Goal: Task Accomplishment & Management: Manage account settings

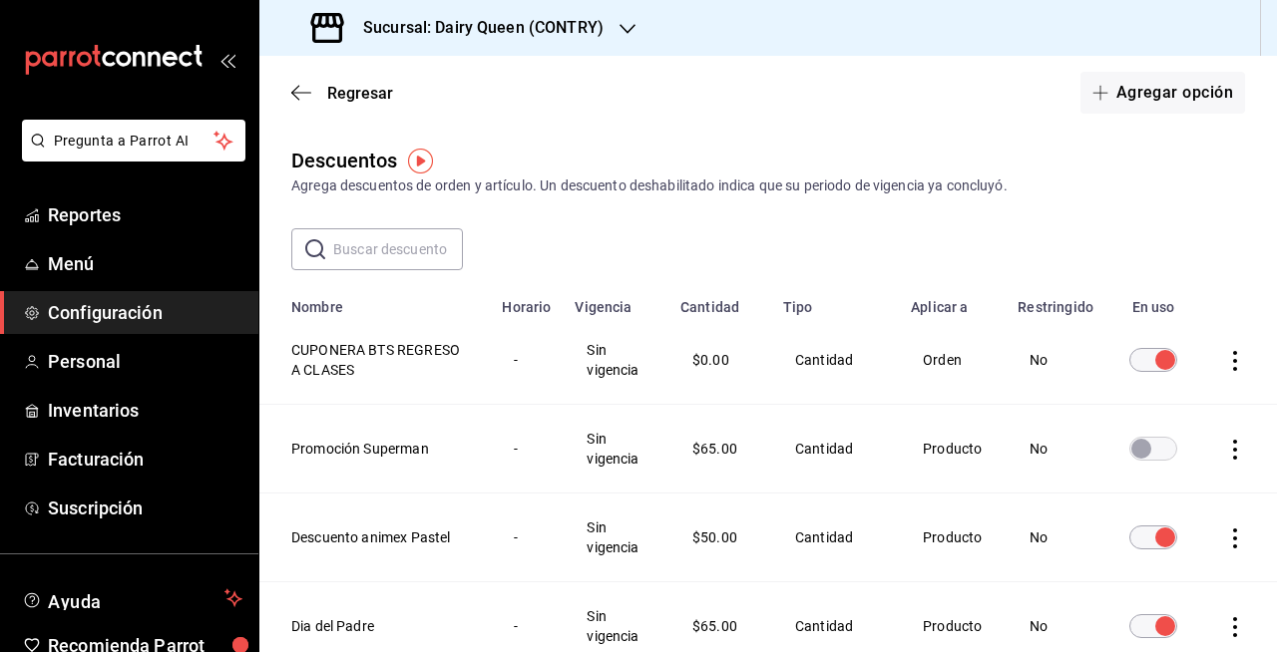
click at [580, 28] on h3 "Sucursal: Dairy Queen (CONTRY)" at bounding box center [475, 28] width 256 height 24
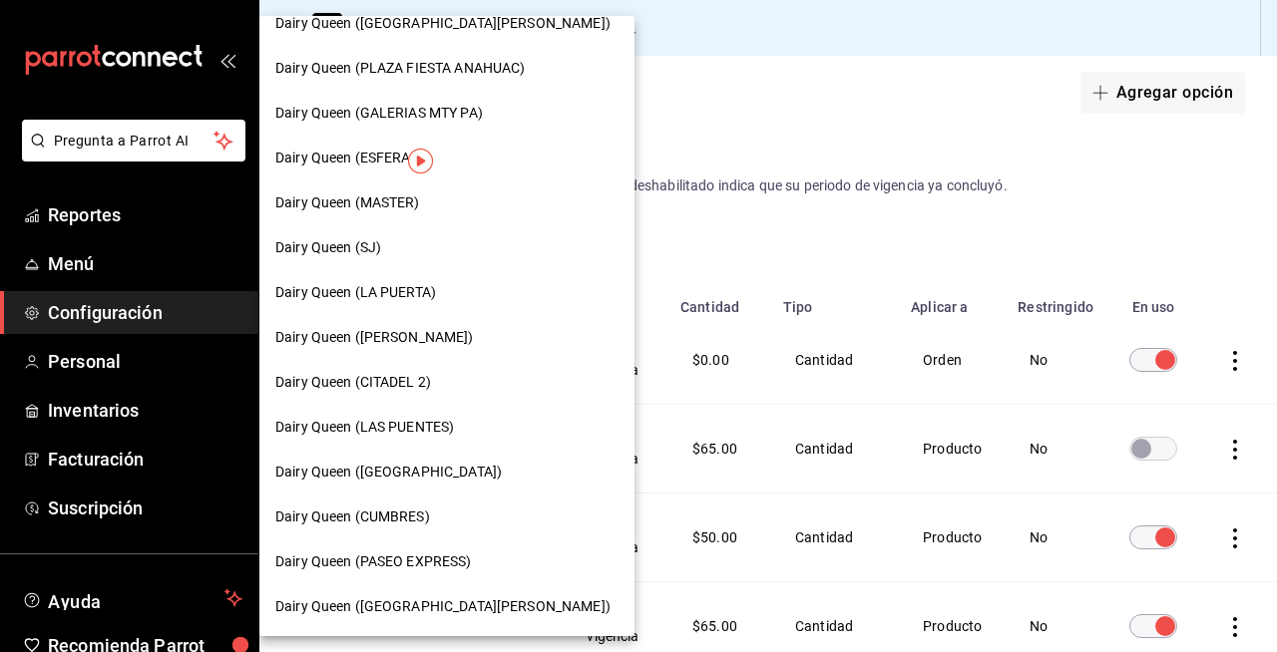
scroll to position [371, 0]
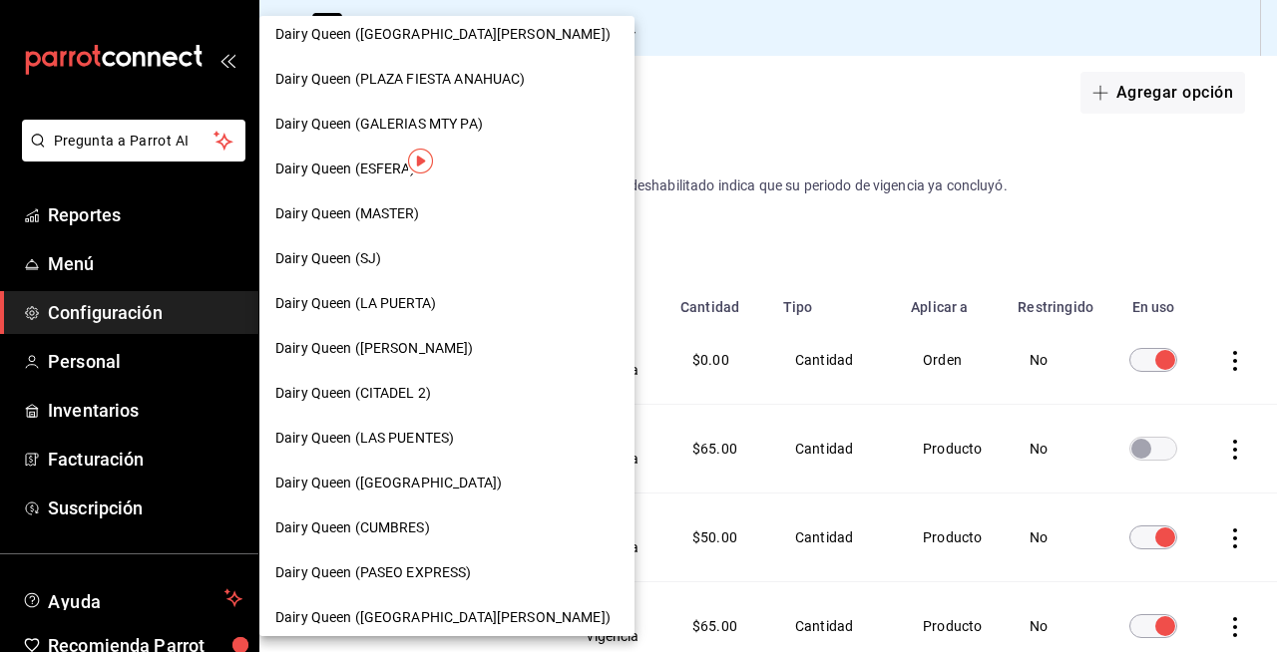
click at [373, 265] on span "Dairy Queen (SJ)" at bounding box center [328, 258] width 106 height 21
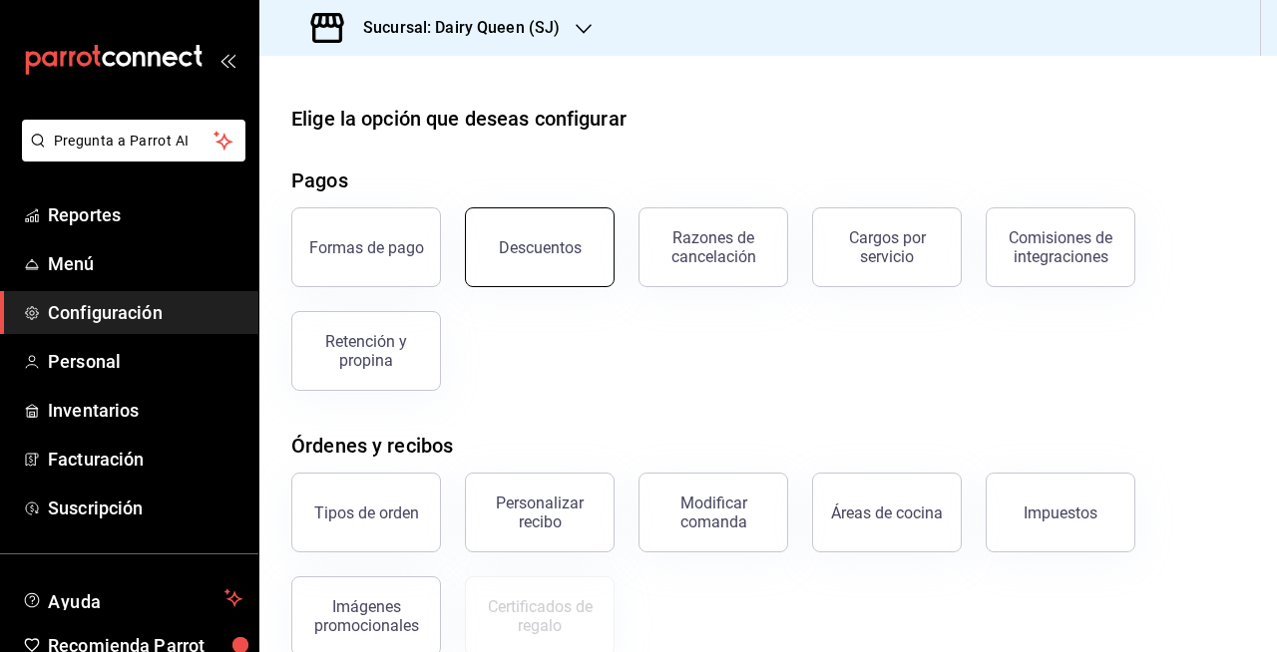
click at [561, 243] on div "Descuentos" at bounding box center [540, 247] width 83 height 19
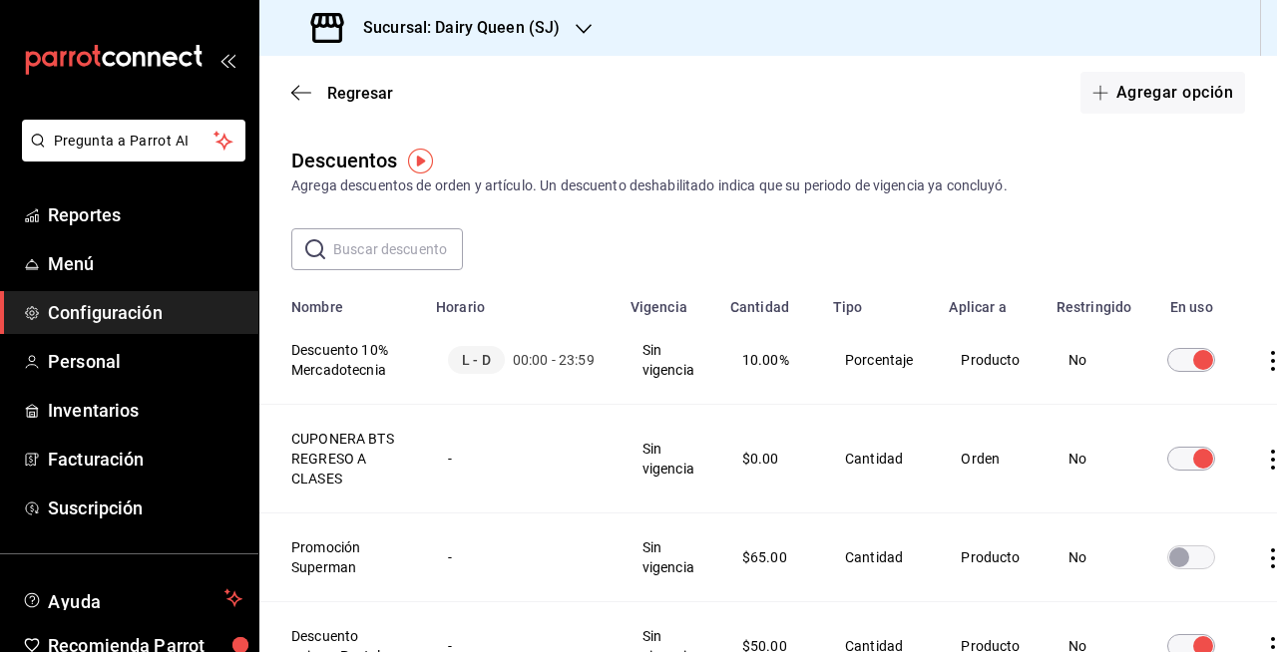
click at [1263, 367] on icon "actions" at bounding box center [1273, 361] width 20 height 20
click at [1147, 200] on div at bounding box center [638, 326] width 1277 height 652
click at [1169, 371] on input "discountsTable" at bounding box center [1203, 360] width 72 height 24
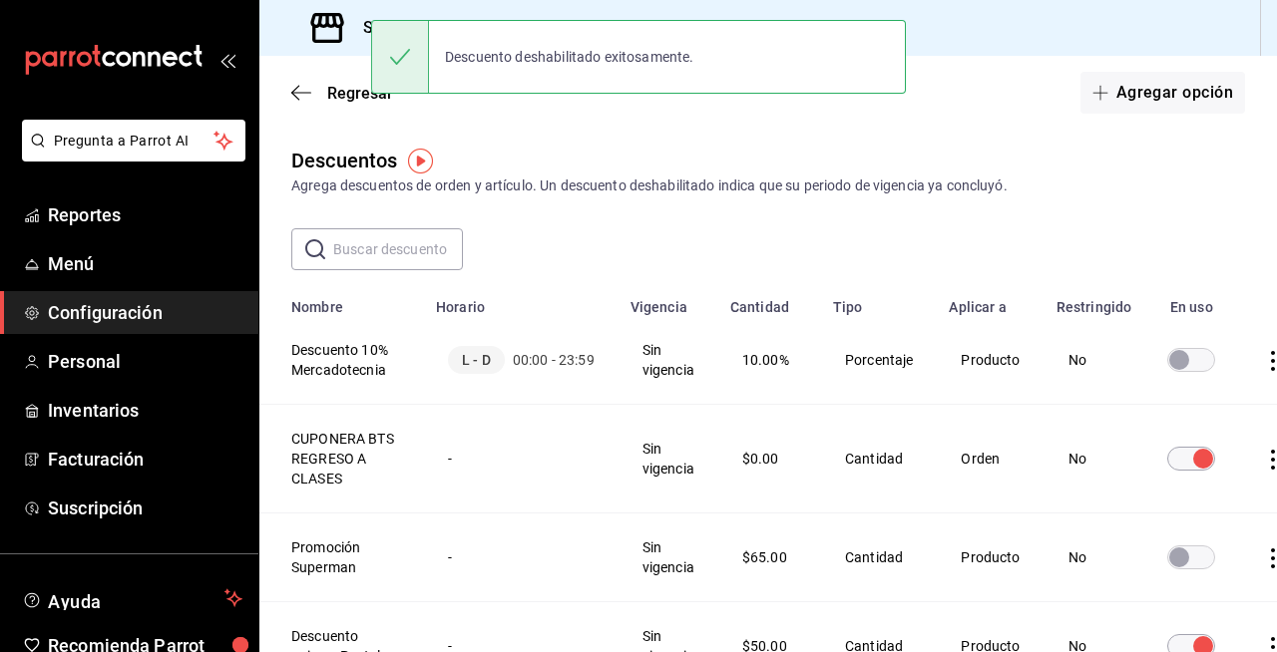
click at [1169, 371] on input "discountsTable" at bounding box center [1179, 360] width 72 height 24
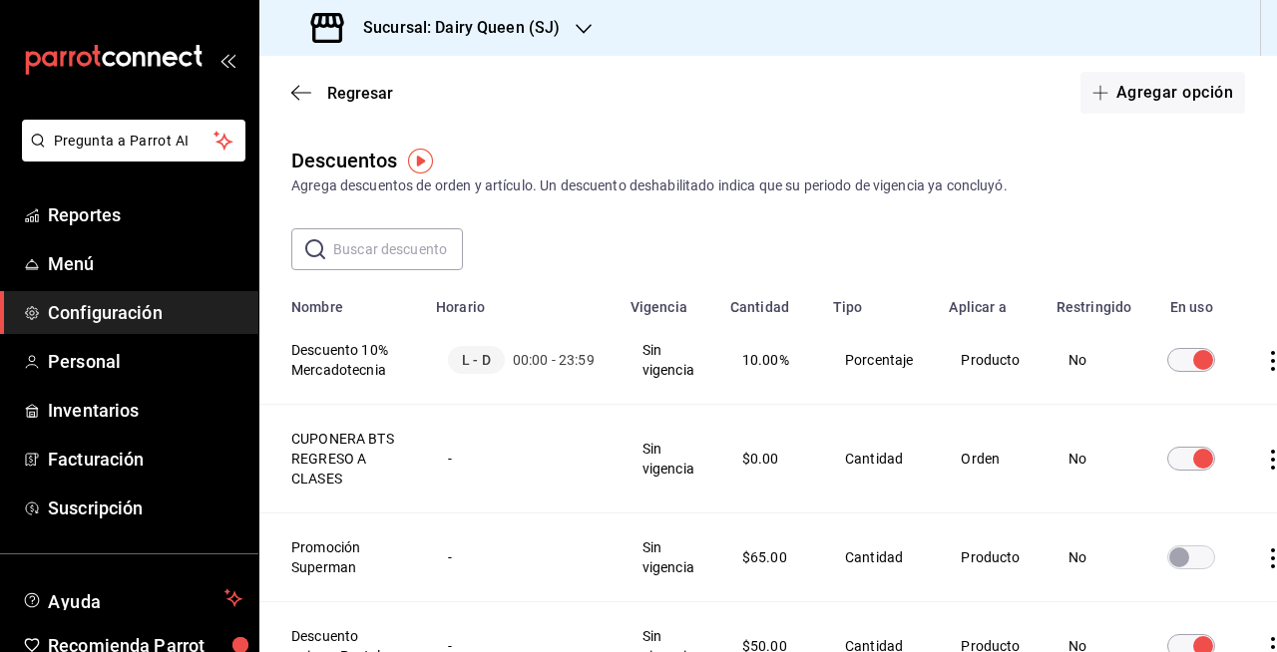
click at [511, 39] on h3 "Sucursal: Dairy Queen (SJ)" at bounding box center [453, 28] width 212 height 24
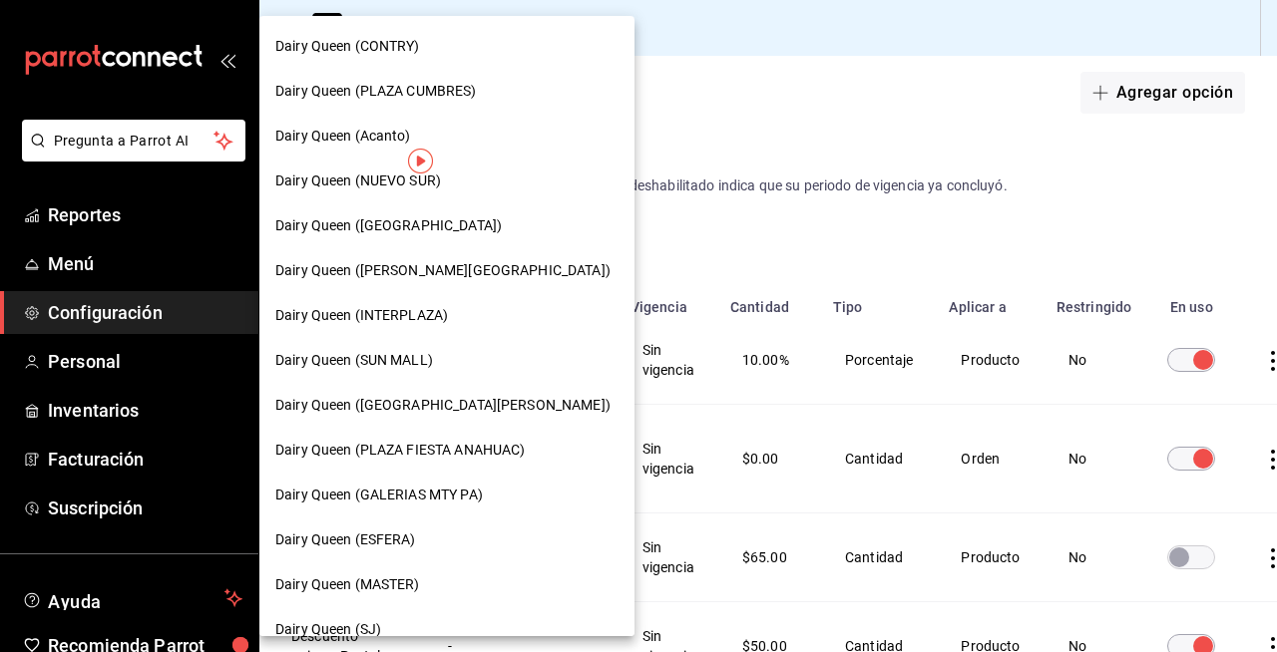
click at [711, 116] on div at bounding box center [638, 326] width 1277 height 652
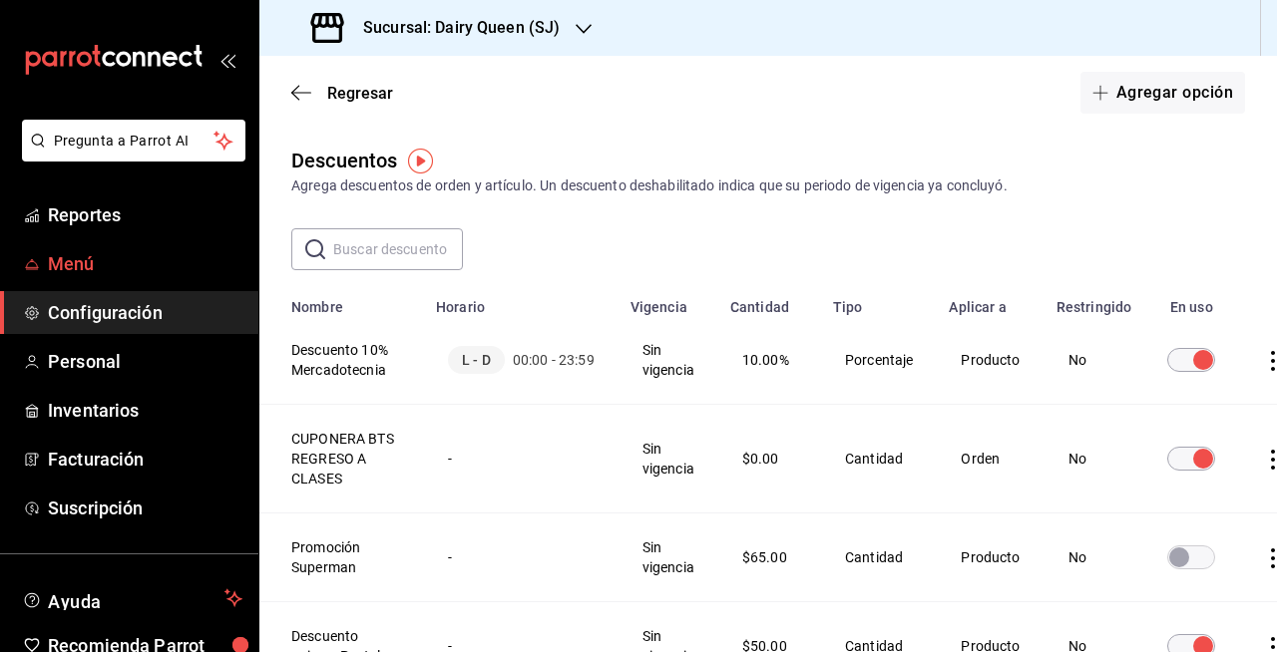
click at [186, 250] on span "Menú" at bounding box center [145, 263] width 195 height 27
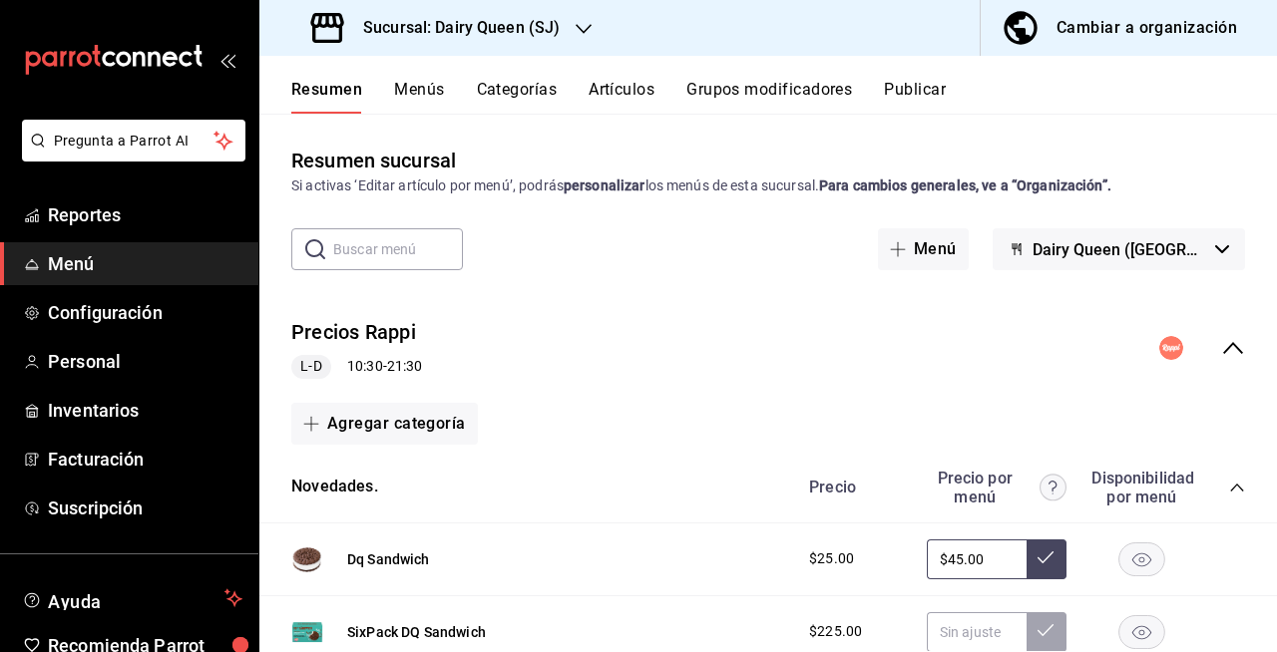
click at [580, 30] on icon "button" at bounding box center [584, 29] width 16 height 10
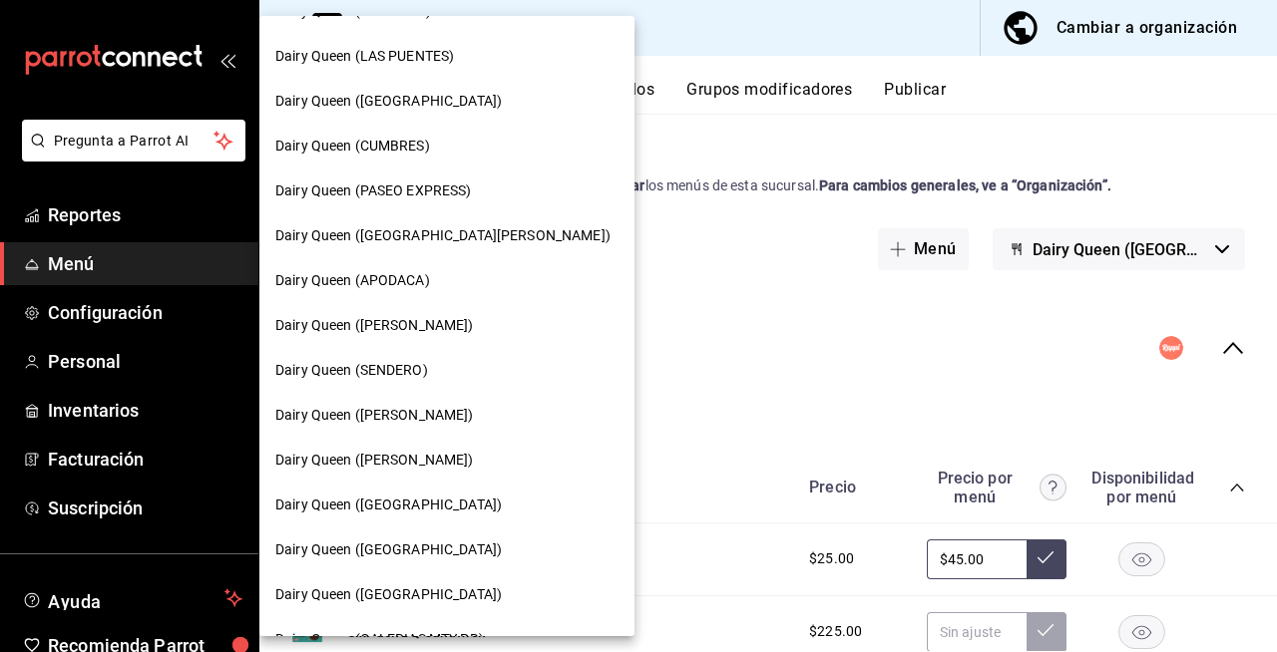
scroll to position [787, 0]
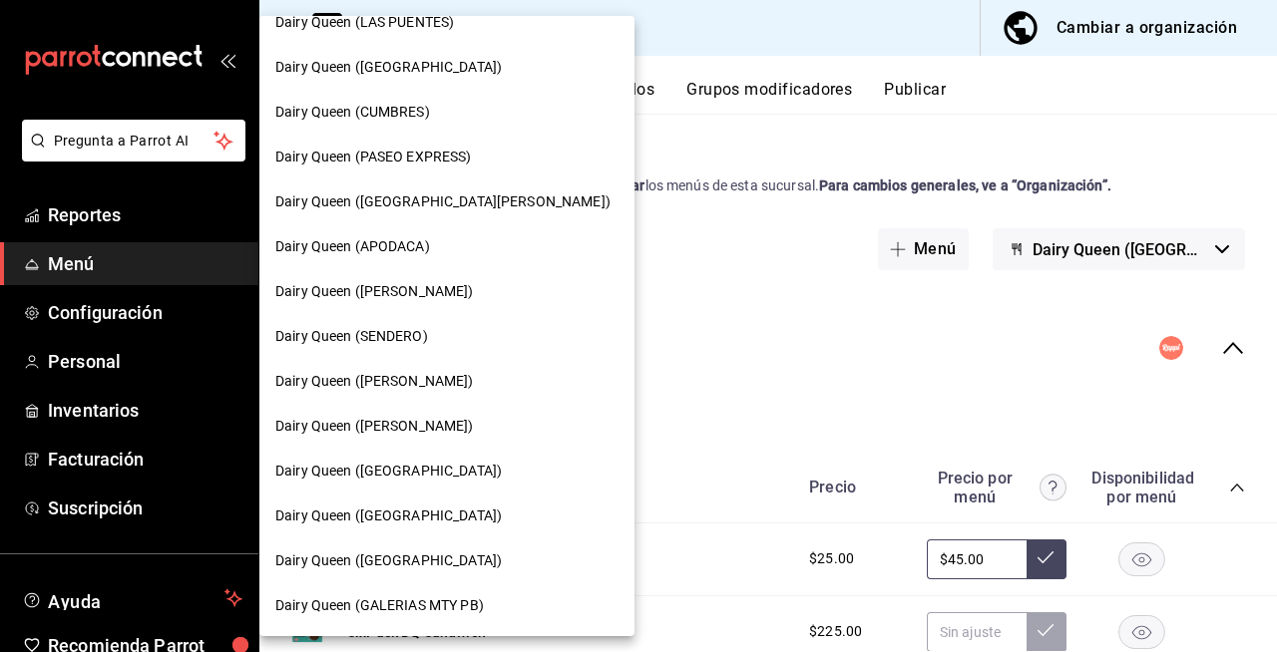
click at [458, 519] on div "Dairy Queen ([GEOGRAPHIC_DATA])" at bounding box center [446, 516] width 343 height 21
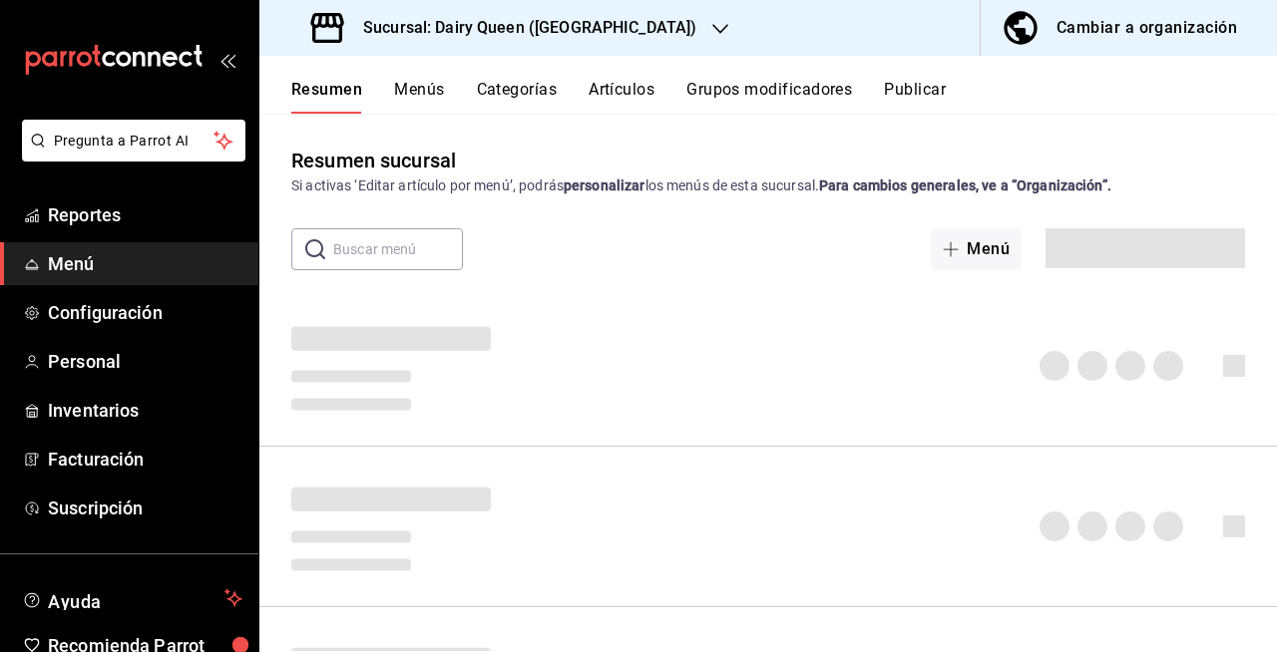
click at [714, 392] on div at bounding box center [768, 366] width 1018 height 128
click at [652, 33] on div "Sucursal: Dairy Queen ([GEOGRAPHIC_DATA])" at bounding box center [505, 28] width 461 height 56
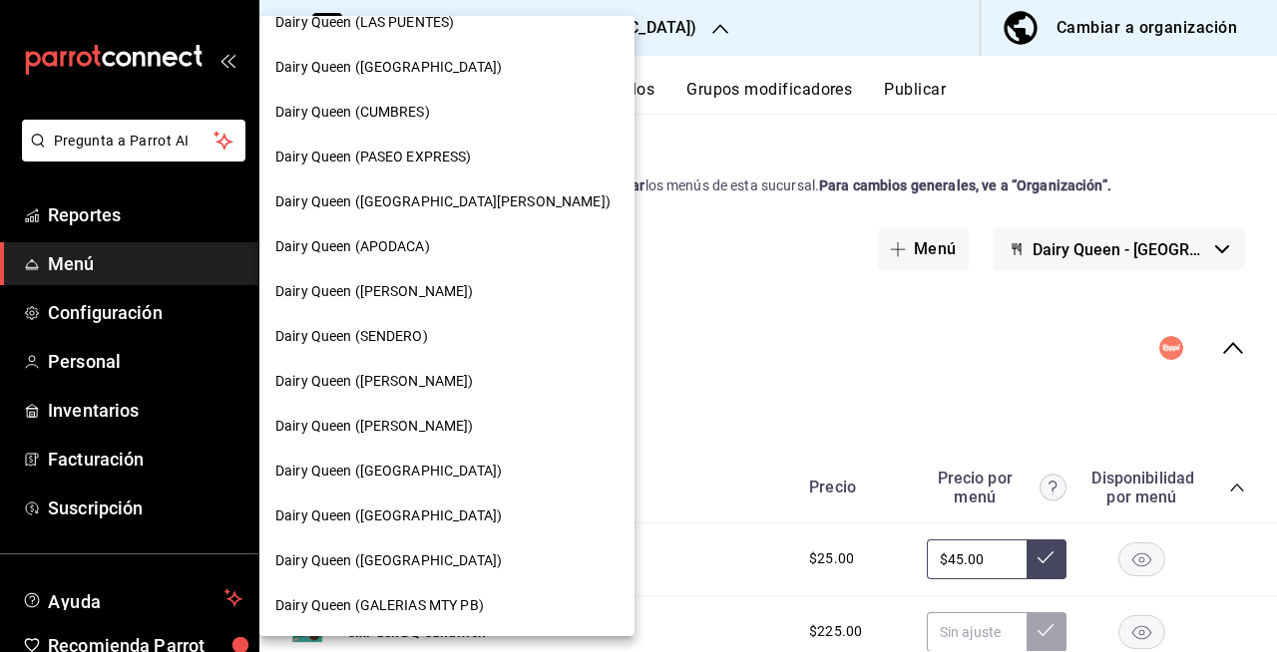
click at [762, 239] on div at bounding box center [638, 326] width 1277 height 652
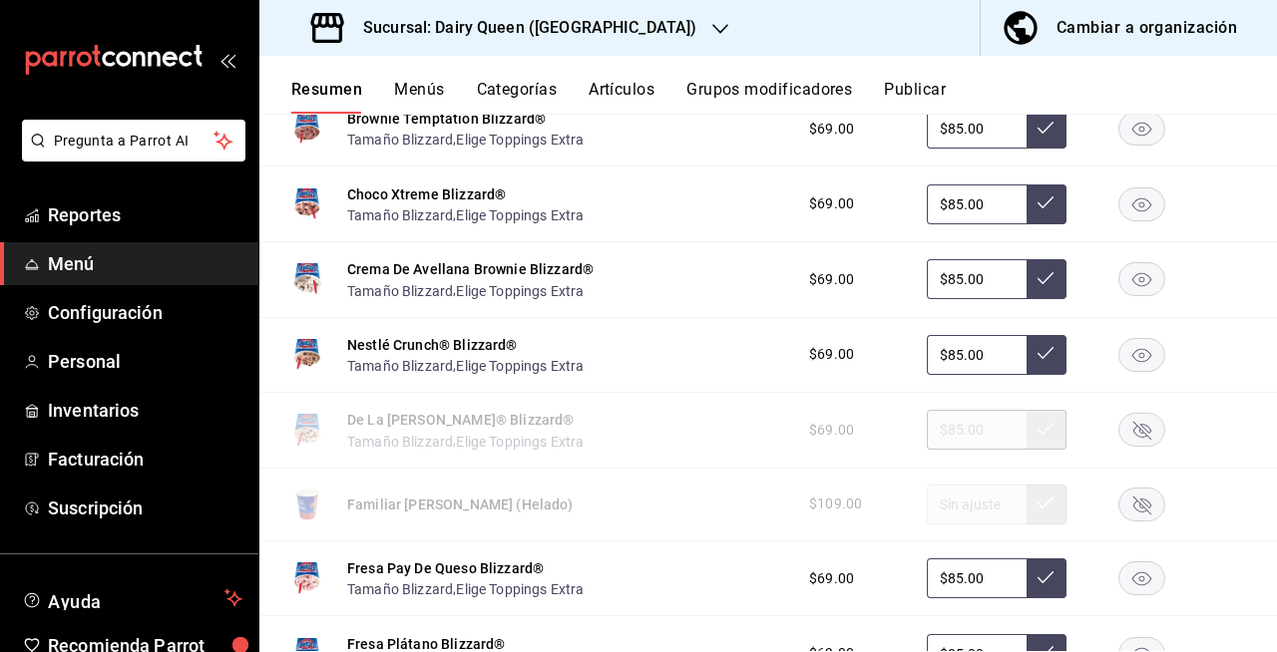
scroll to position [0, 0]
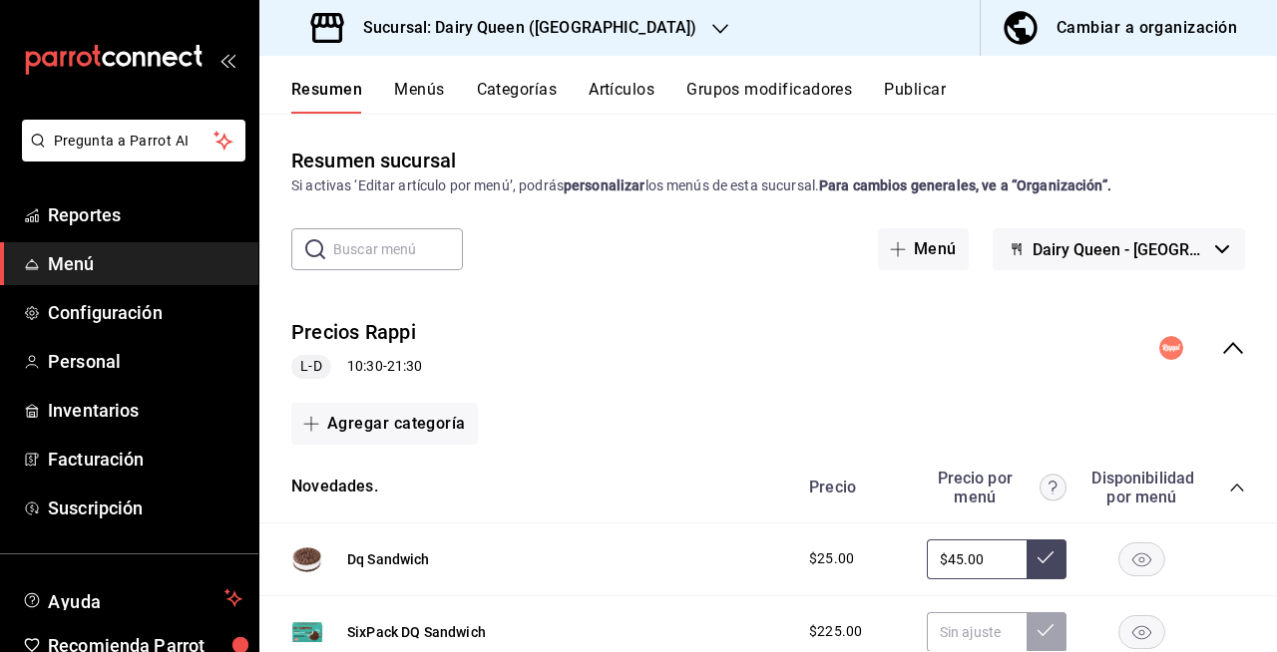
click at [921, 78] on div "Resumen Menús Categorías Artículos Grupos modificadores Publicar" at bounding box center [768, 85] width 1018 height 58
click at [921, 92] on button "Publicar" at bounding box center [915, 97] width 62 height 34
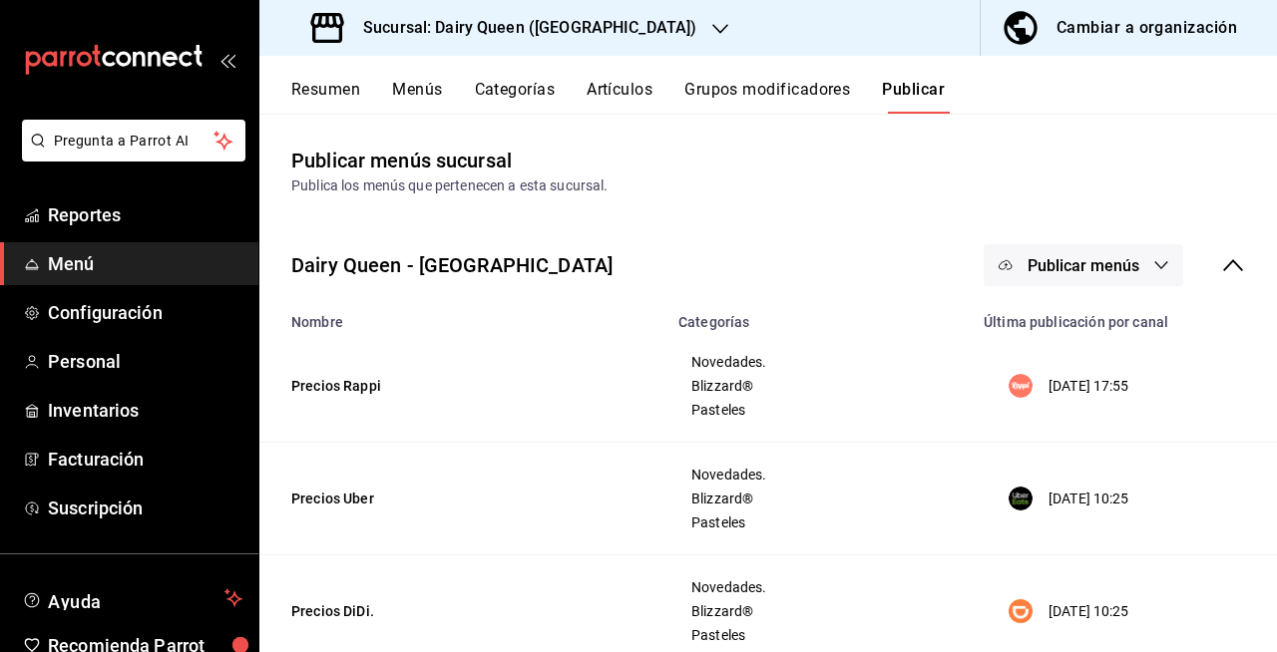
click at [1132, 257] on button "Publicar menús" at bounding box center [1084, 265] width 200 height 42
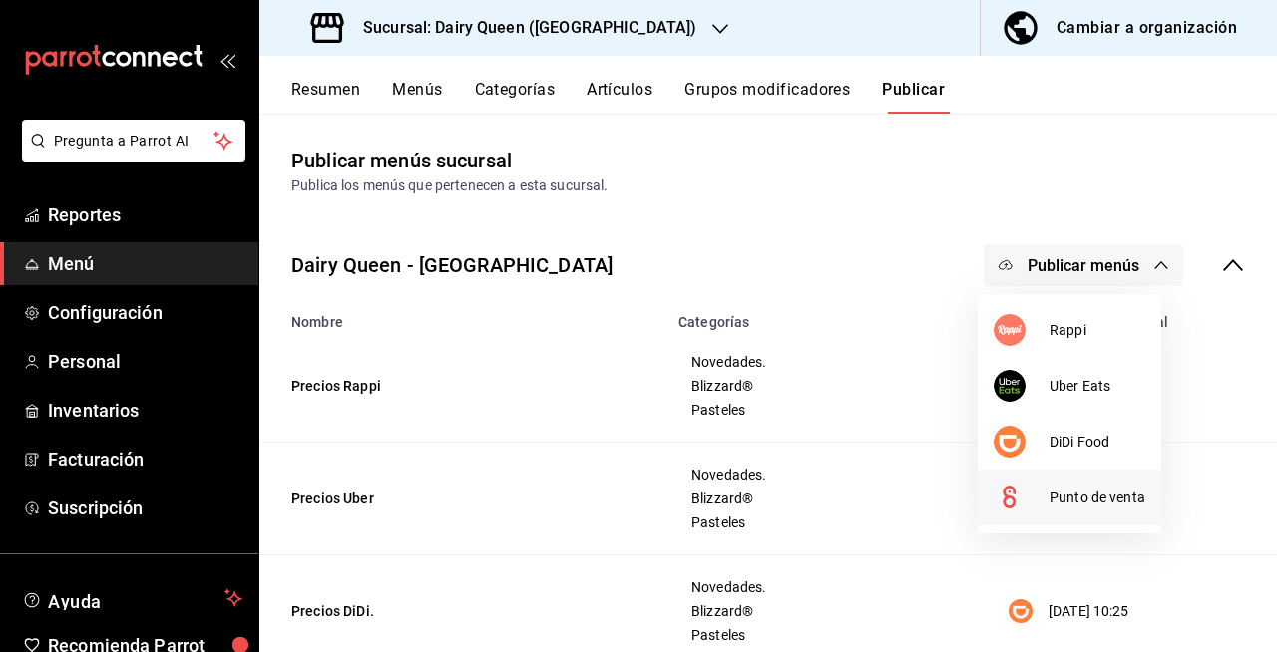
click at [1049, 493] on span "Punto de venta" at bounding box center [1097, 498] width 96 height 21
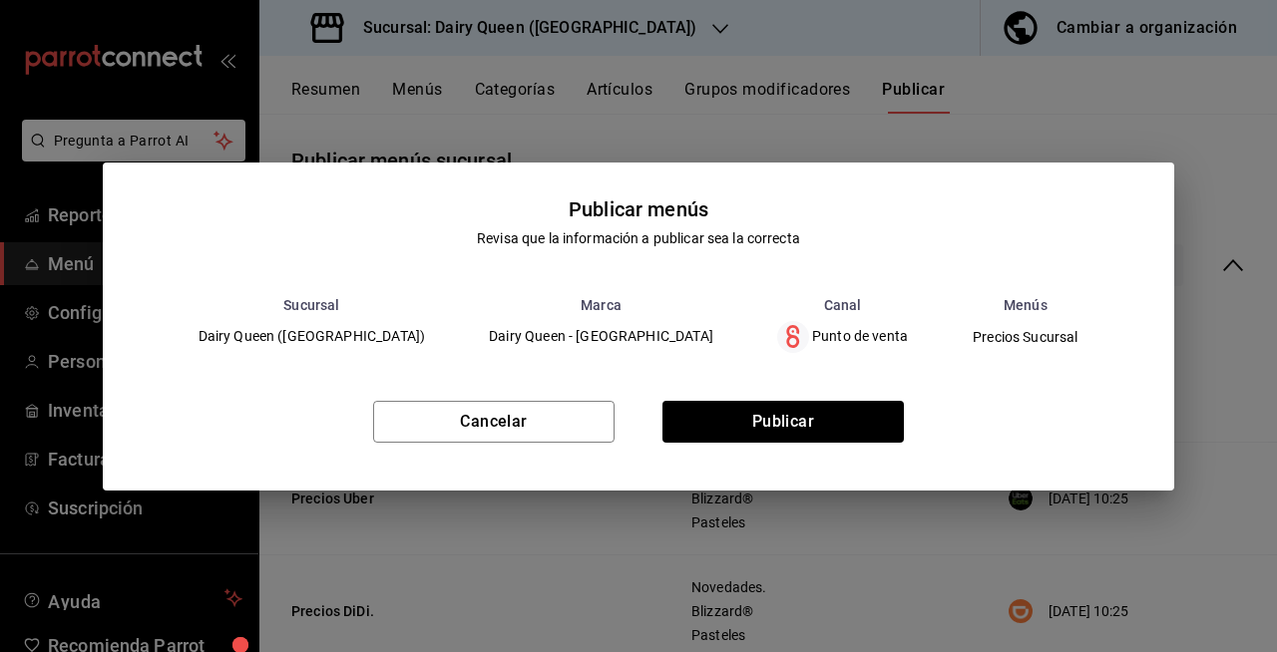
click at [908, 449] on div "Cancelar Publicar" at bounding box center [639, 430] width 1072 height 122
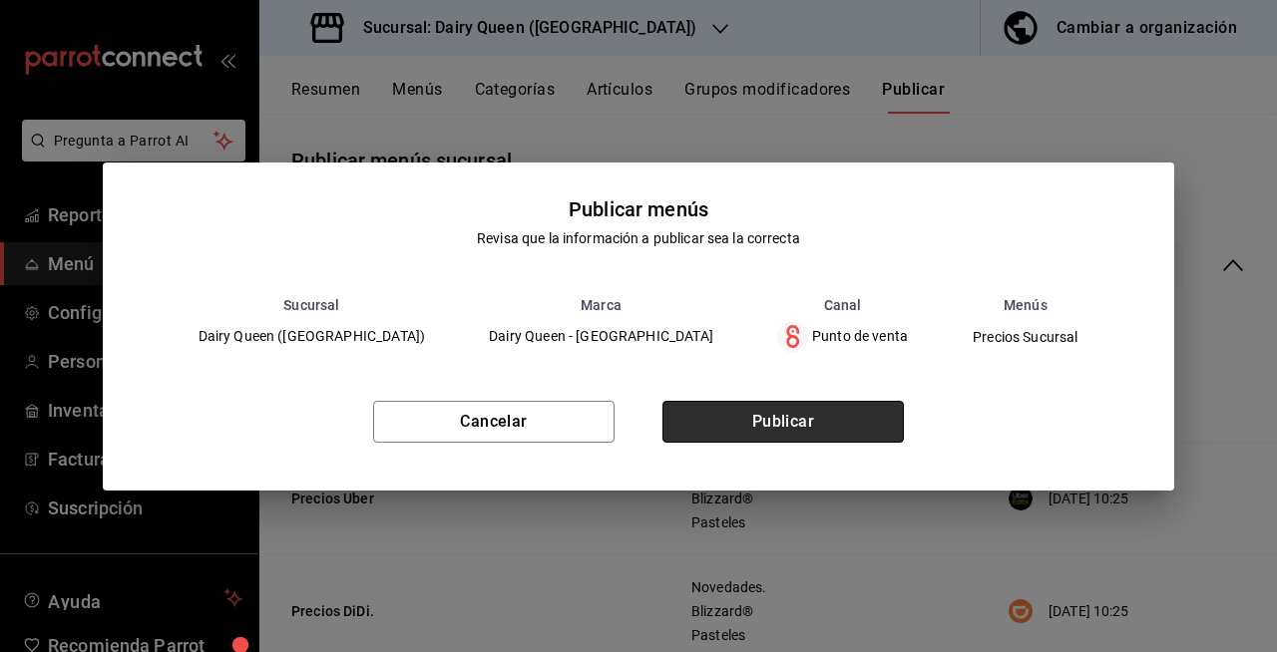
click at [895, 435] on button "Publicar" at bounding box center [782, 422] width 241 height 42
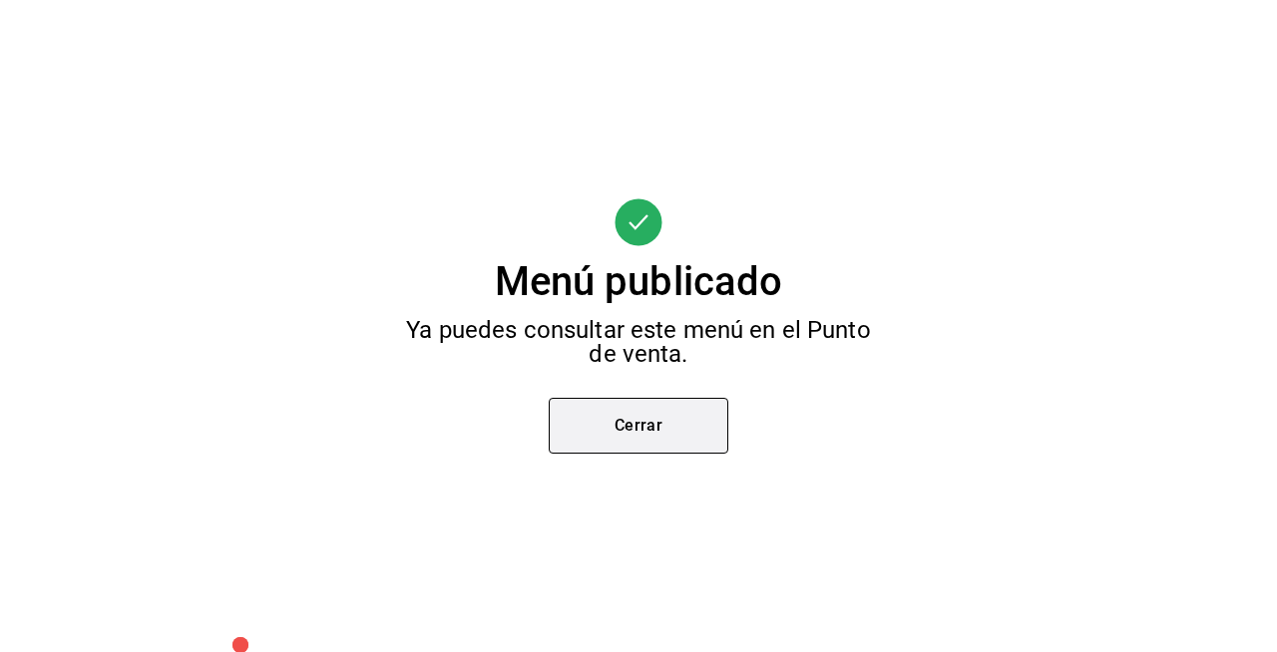
click at [664, 433] on button "Cerrar" at bounding box center [639, 426] width 180 height 56
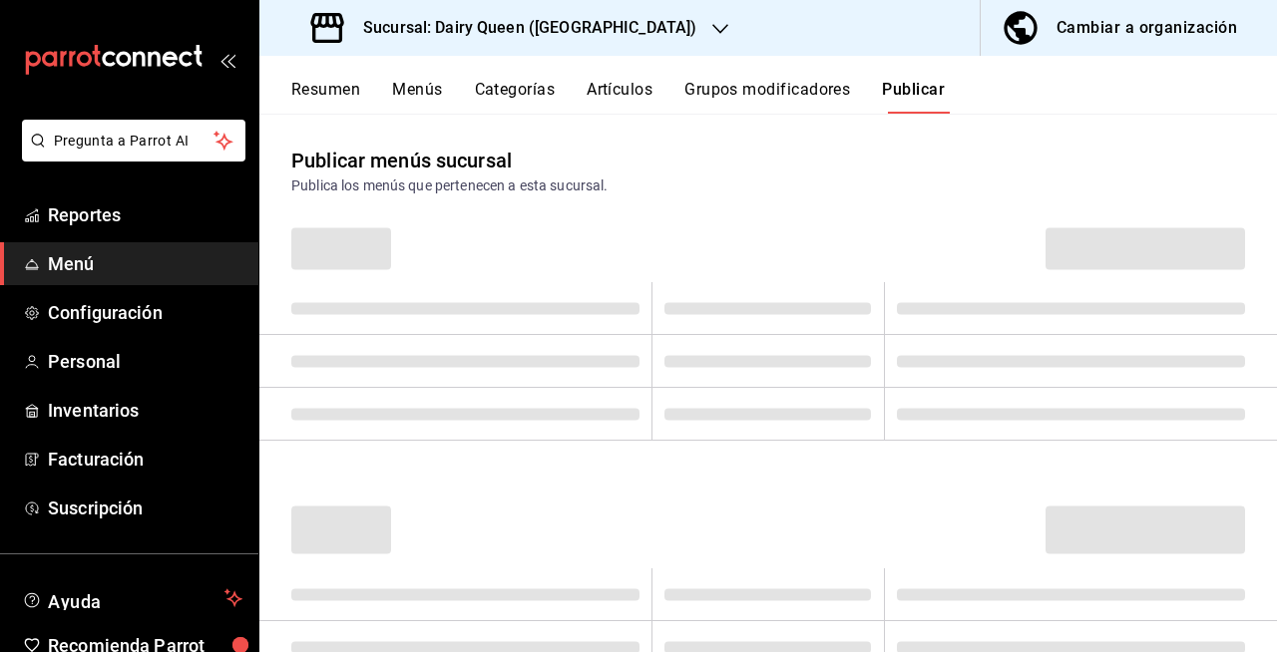
click at [657, 39] on div "Sucursal: Dairy Queen ([GEOGRAPHIC_DATA])" at bounding box center [505, 28] width 461 height 56
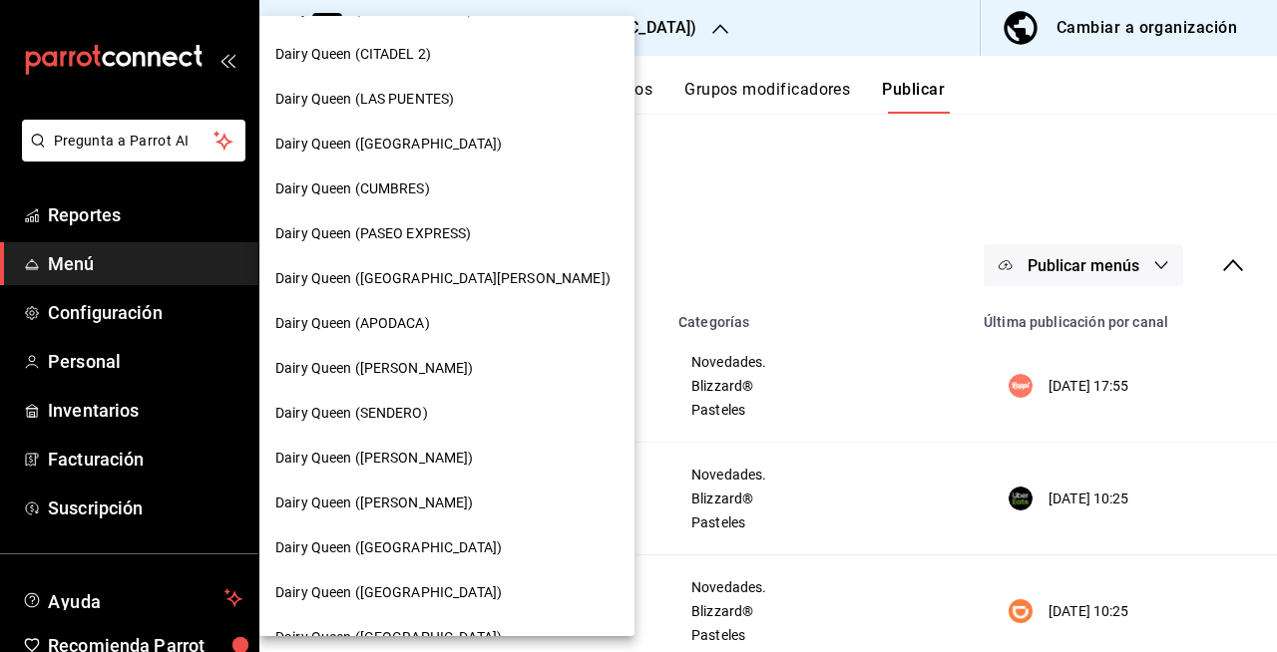
scroll to position [787, 0]
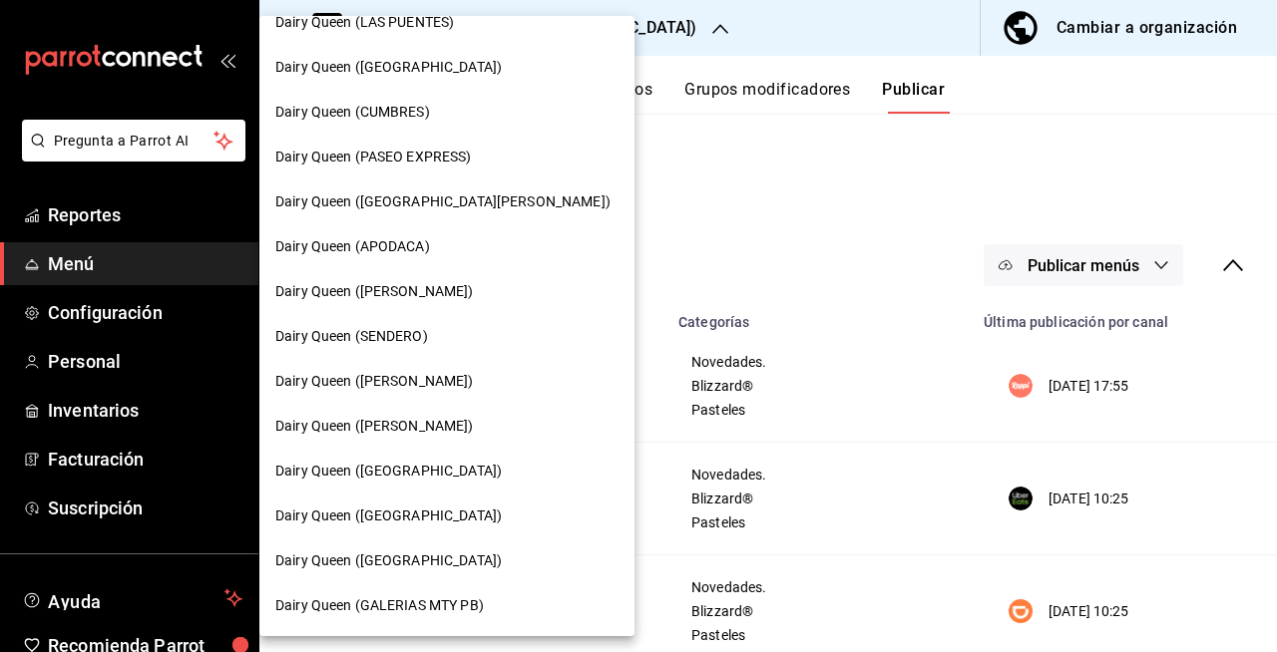
click at [493, 439] on div "Dairy Queen ([PERSON_NAME])" at bounding box center [446, 426] width 375 height 45
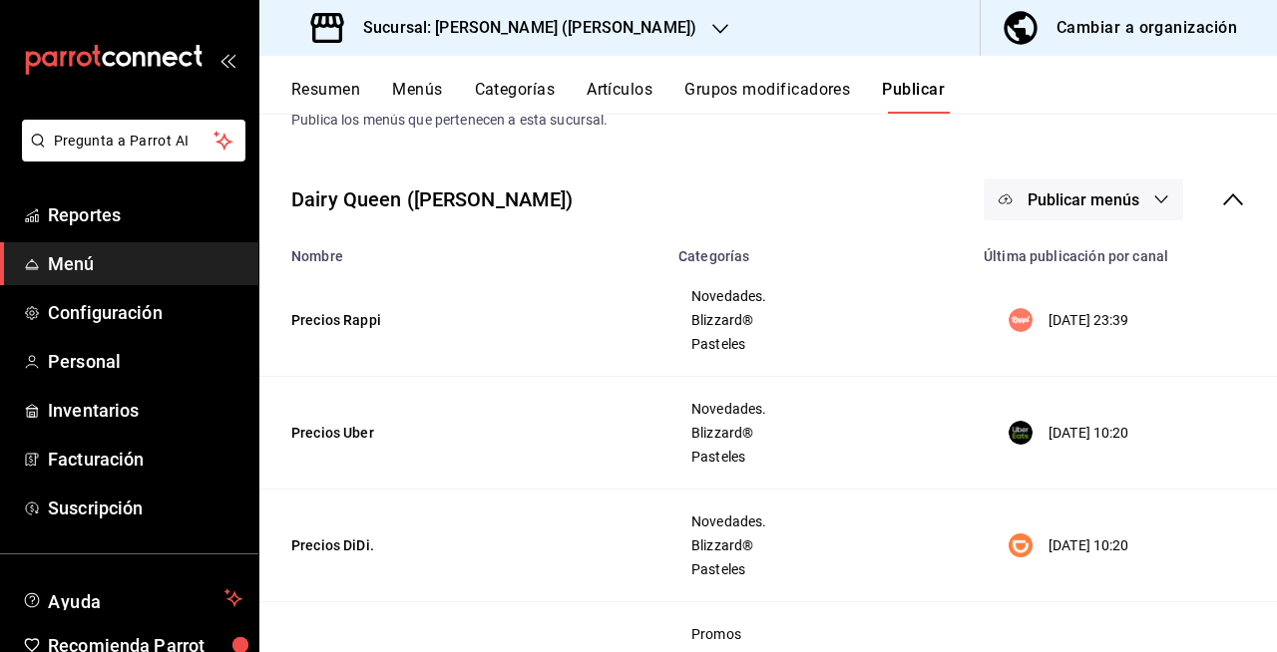
scroll to position [0, 0]
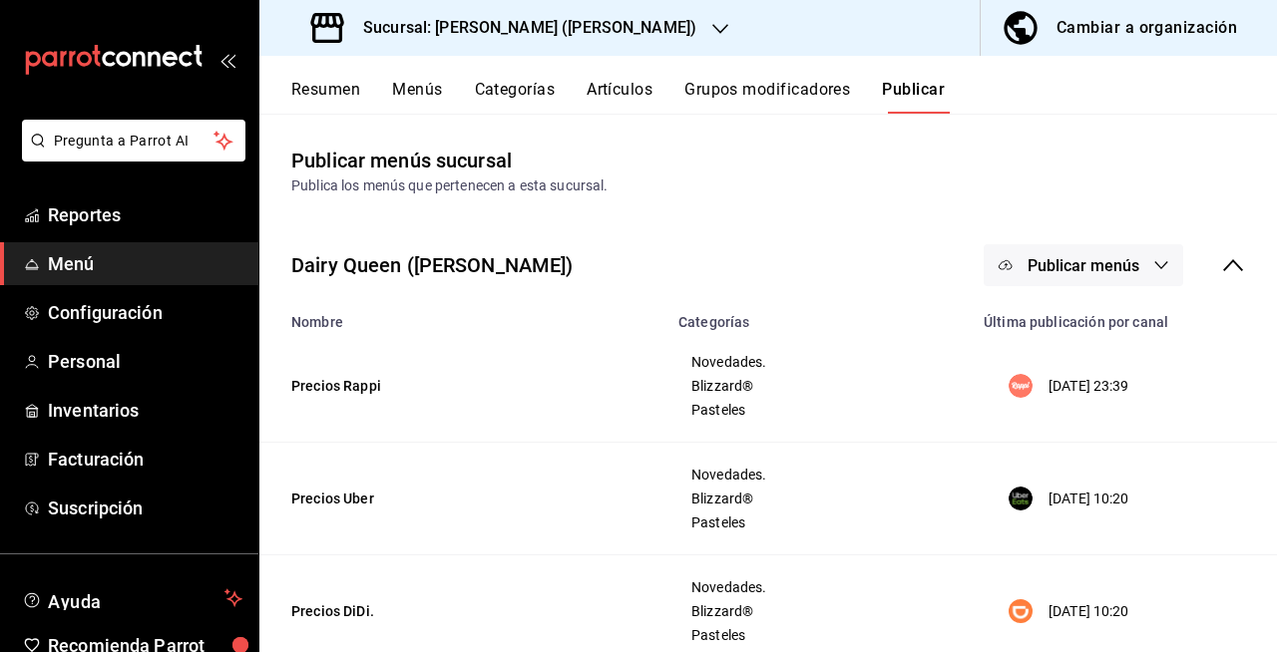
click at [1097, 267] on span "Publicar menús" at bounding box center [1084, 265] width 112 height 19
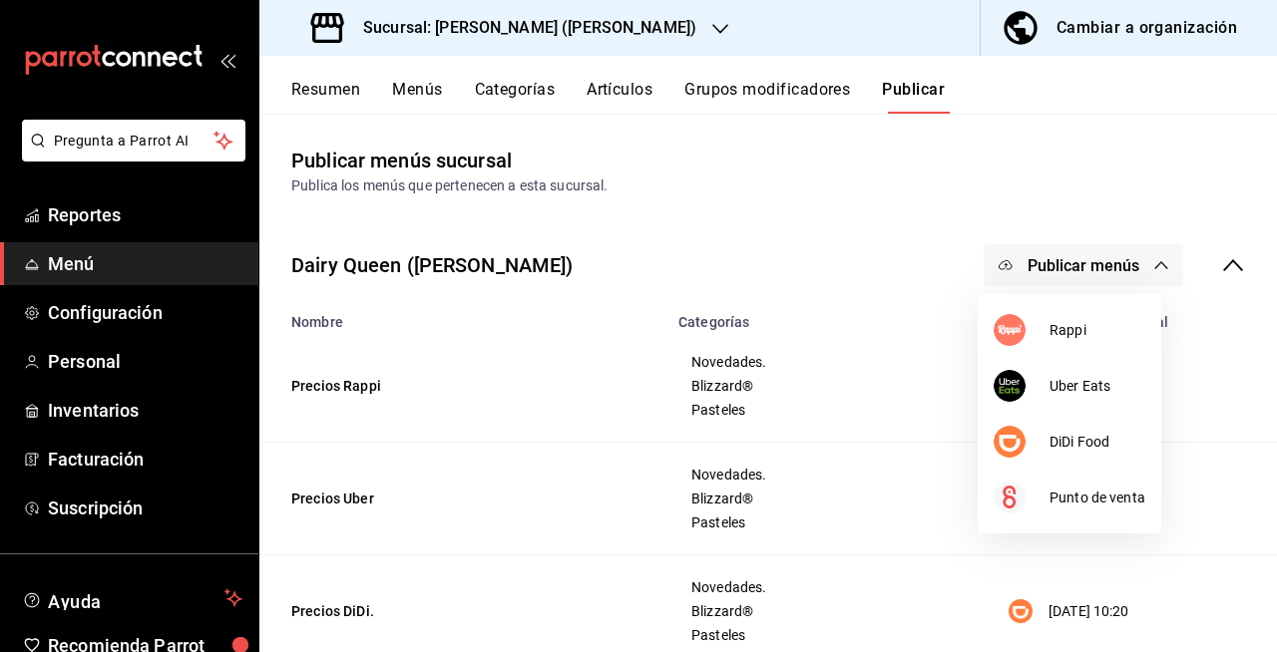
click at [958, 217] on div at bounding box center [638, 326] width 1277 height 652
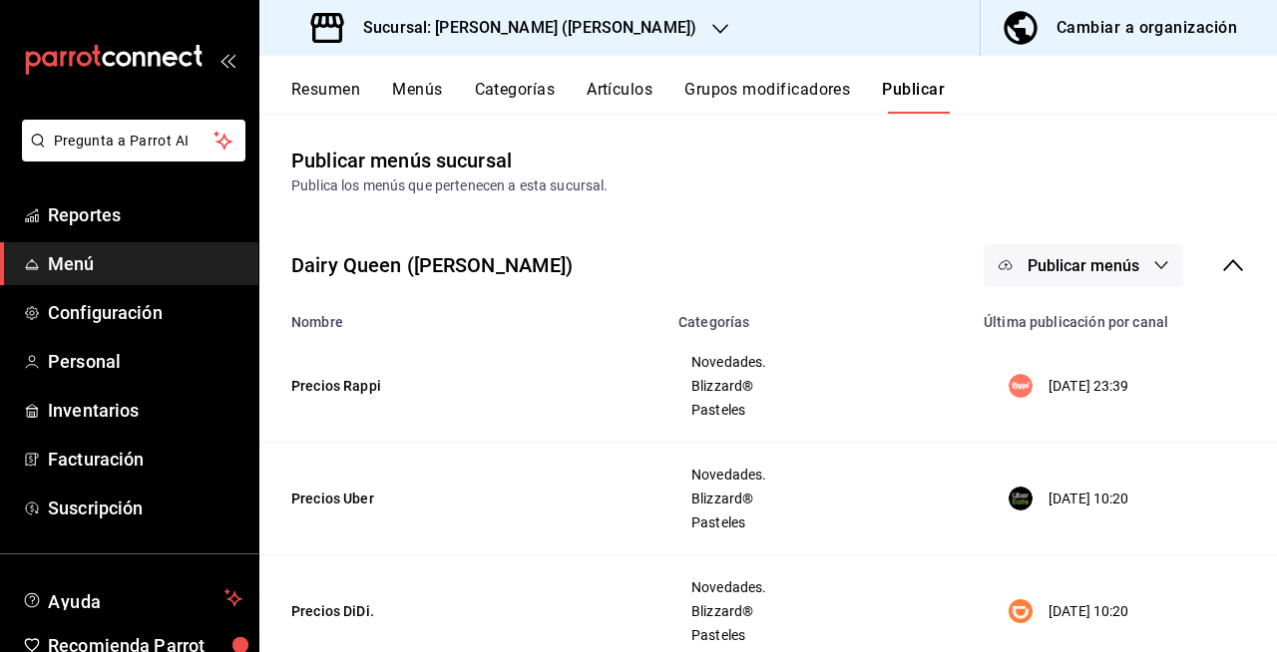
click at [313, 90] on button "Resumen" at bounding box center [325, 97] width 69 height 34
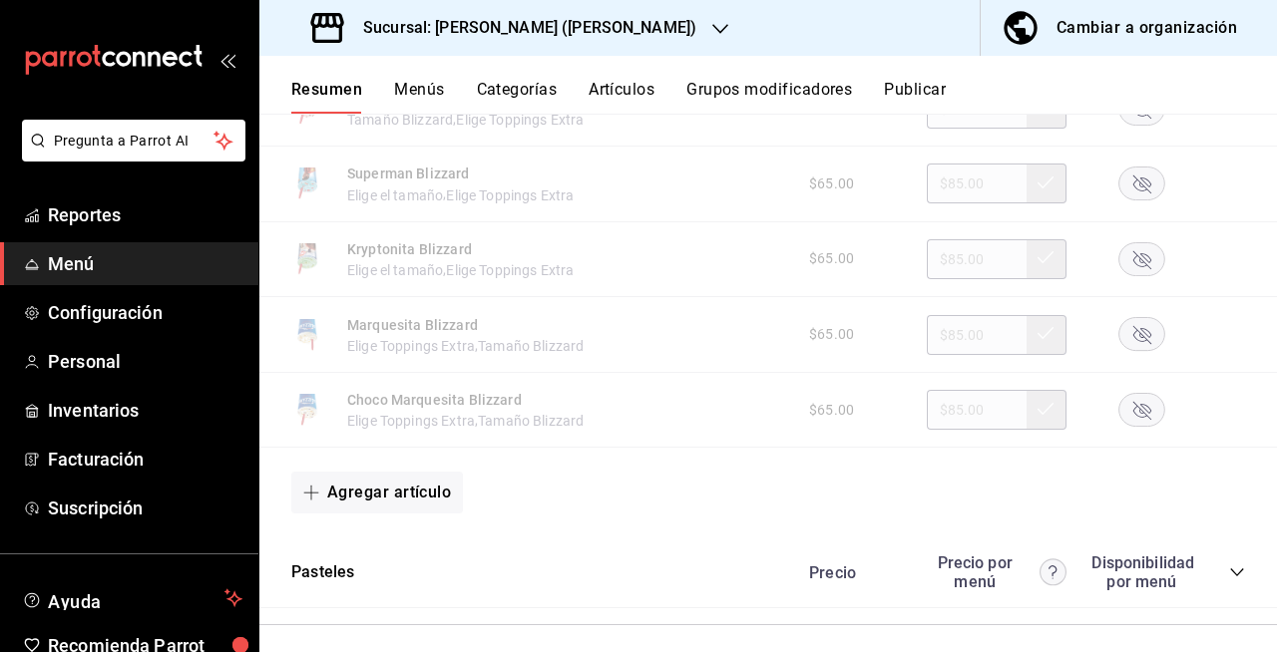
scroll to position [3405, 0]
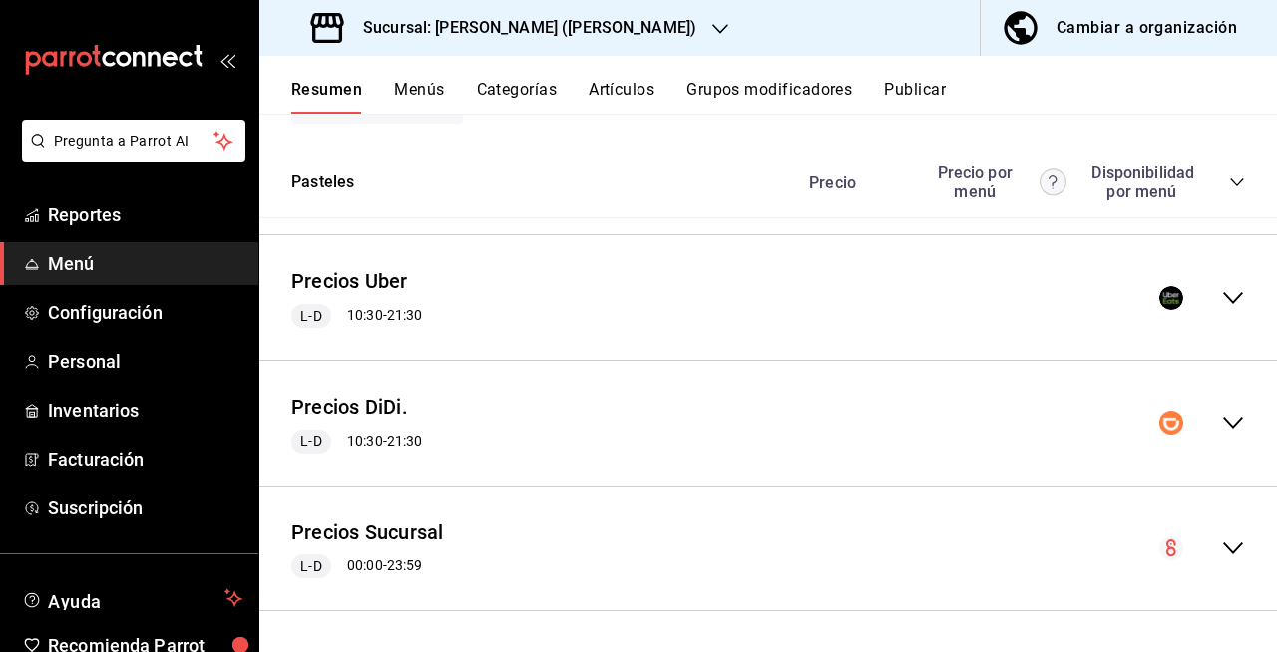
click at [1221, 295] on icon "collapse-menu-row" at bounding box center [1233, 298] width 24 height 24
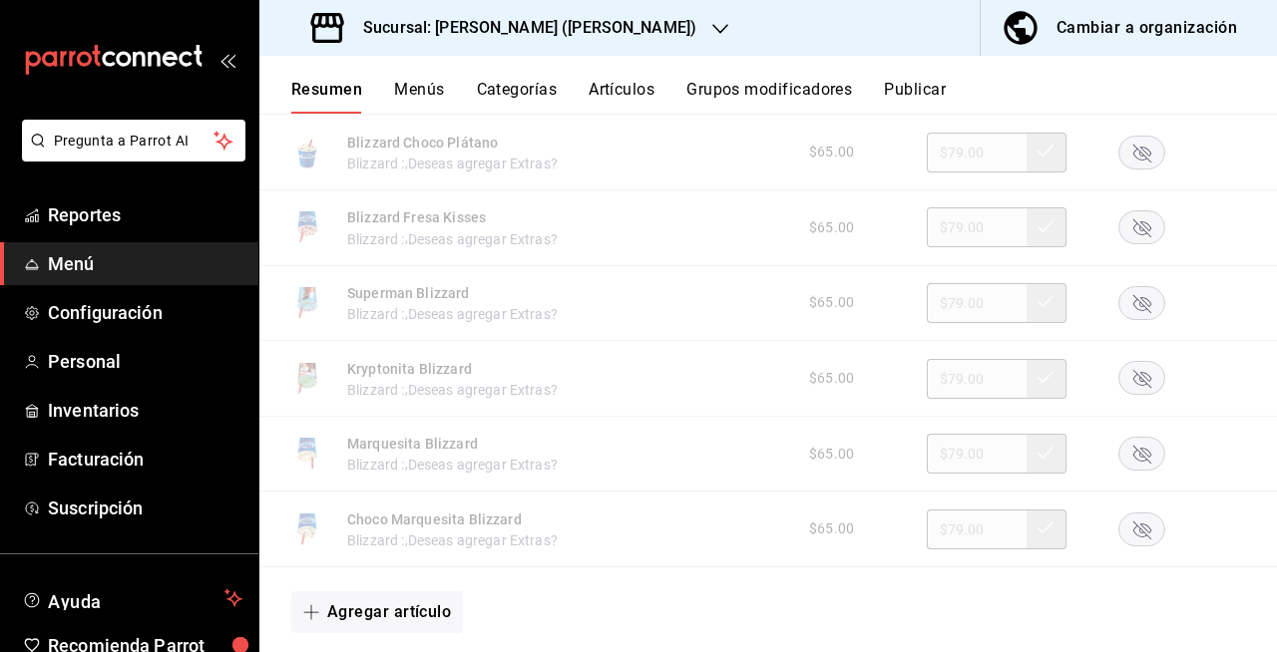
scroll to position [6642, 0]
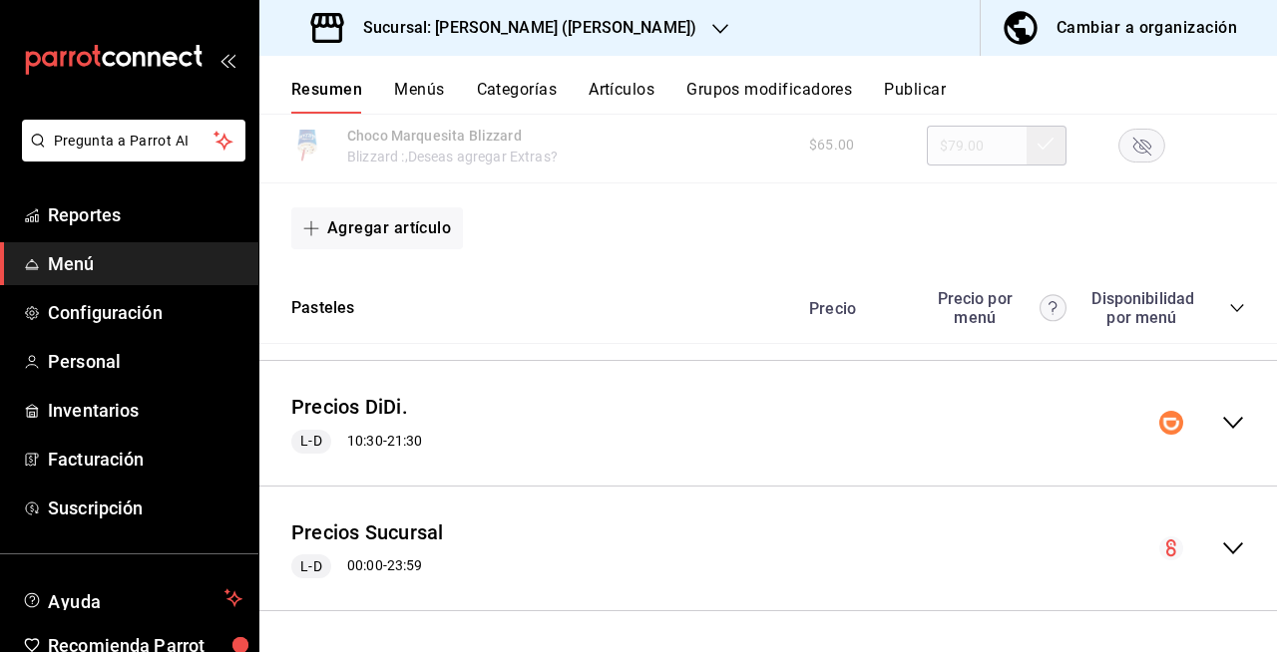
click at [1221, 421] on icon "collapse-menu-row" at bounding box center [1233, 423] width 24 height 24
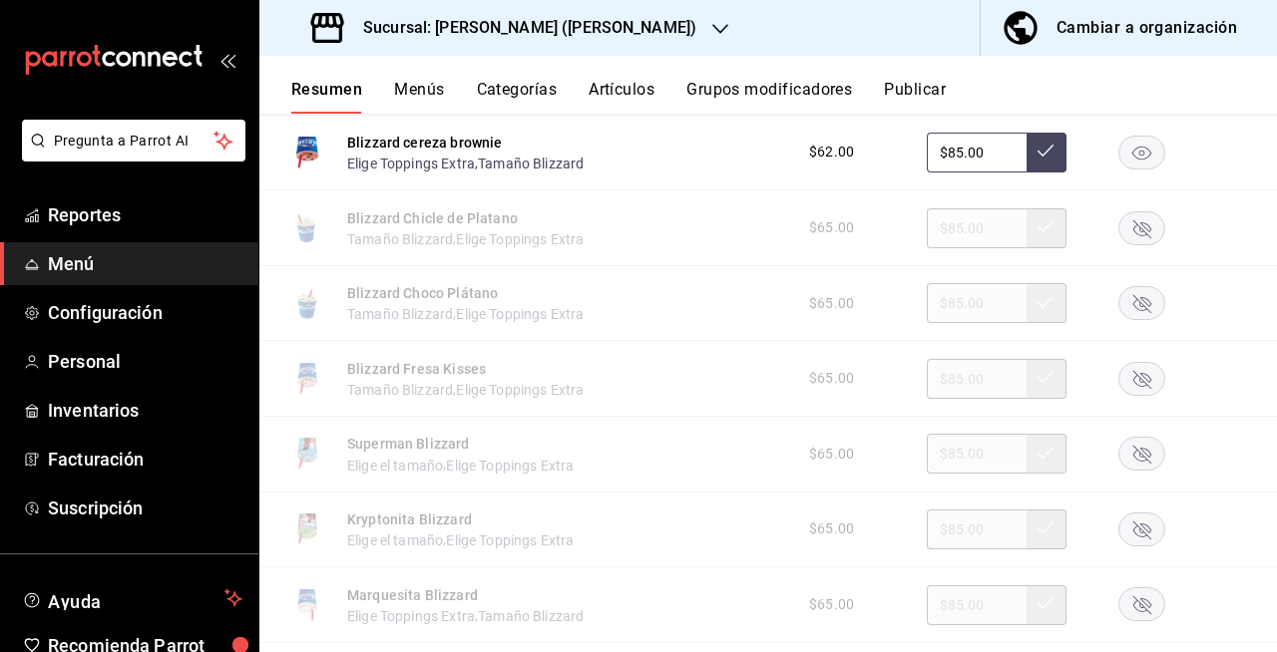
scroll to position [2737, 0]
click at [906, 73] on div "Resumen Menús Categorías Artículos Grupos modificadores Publicar" at bounding box center [768, 85] width 1018 height 58
click at [906, 86] on button "Publicar" at bounding box center [915, 97] width 62 height 34
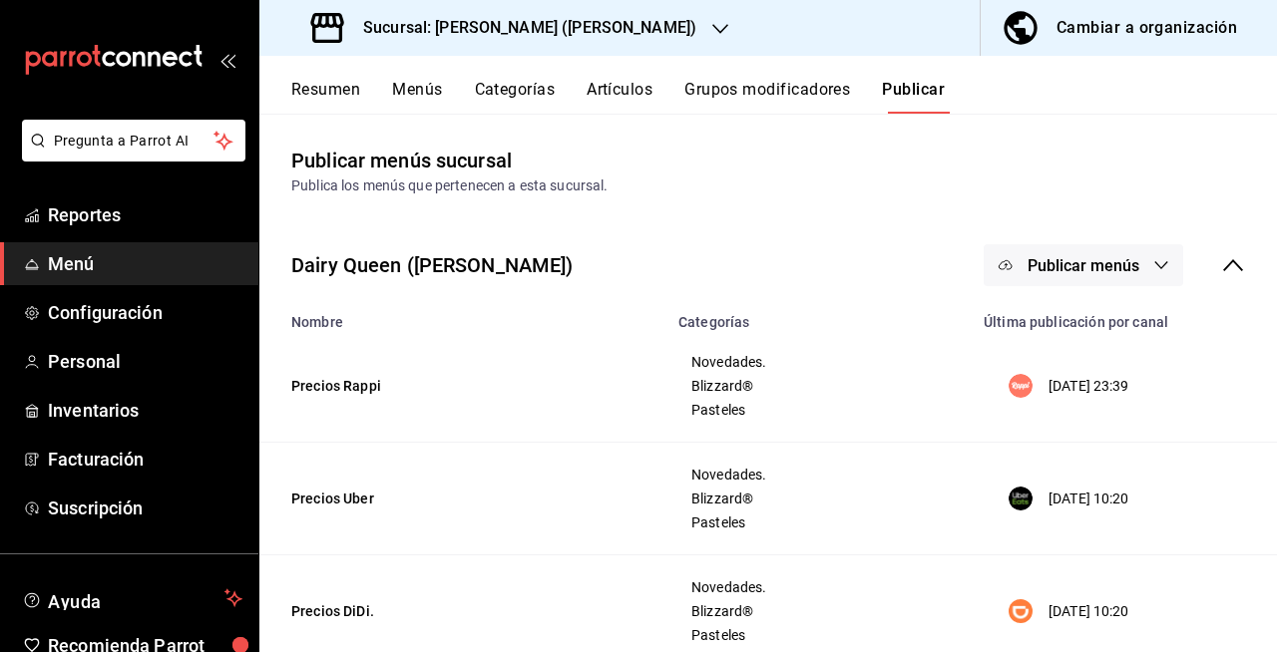
click at [1083, 267] on span "Publicar menús" at bounding box center [1084, 265] width 112 height 19
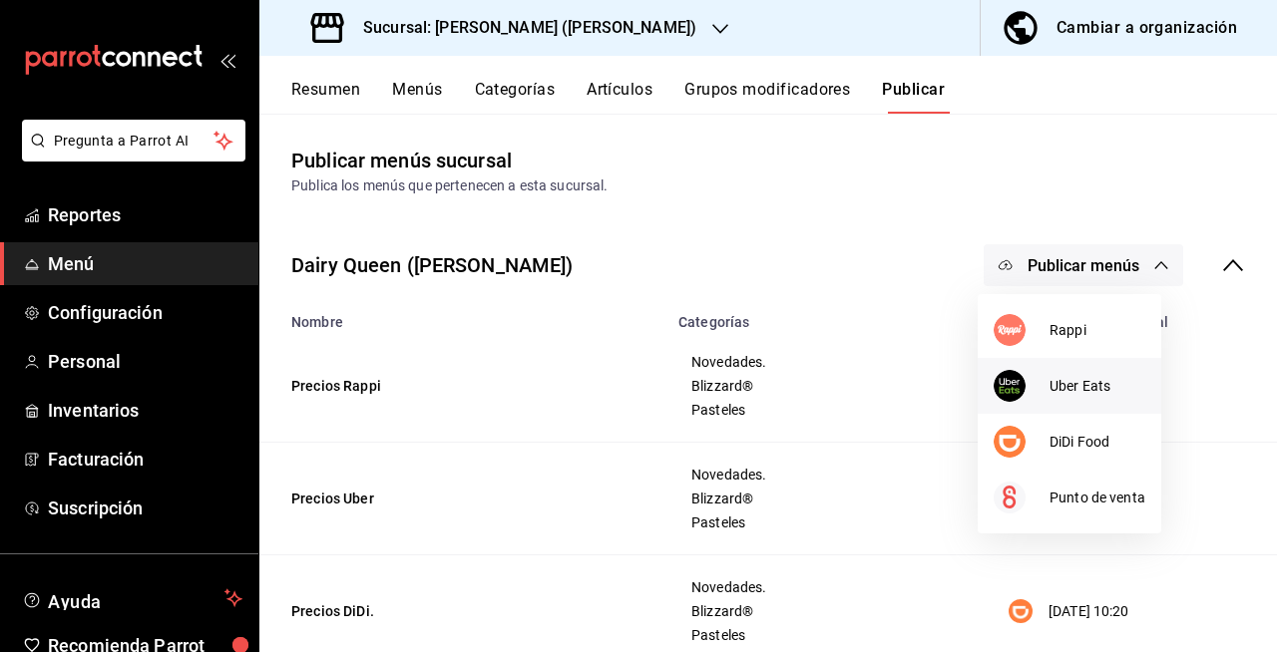
click at [1061, 371] on li "Uber Eats" at bounding box center [1070, 386] width 184 height 56
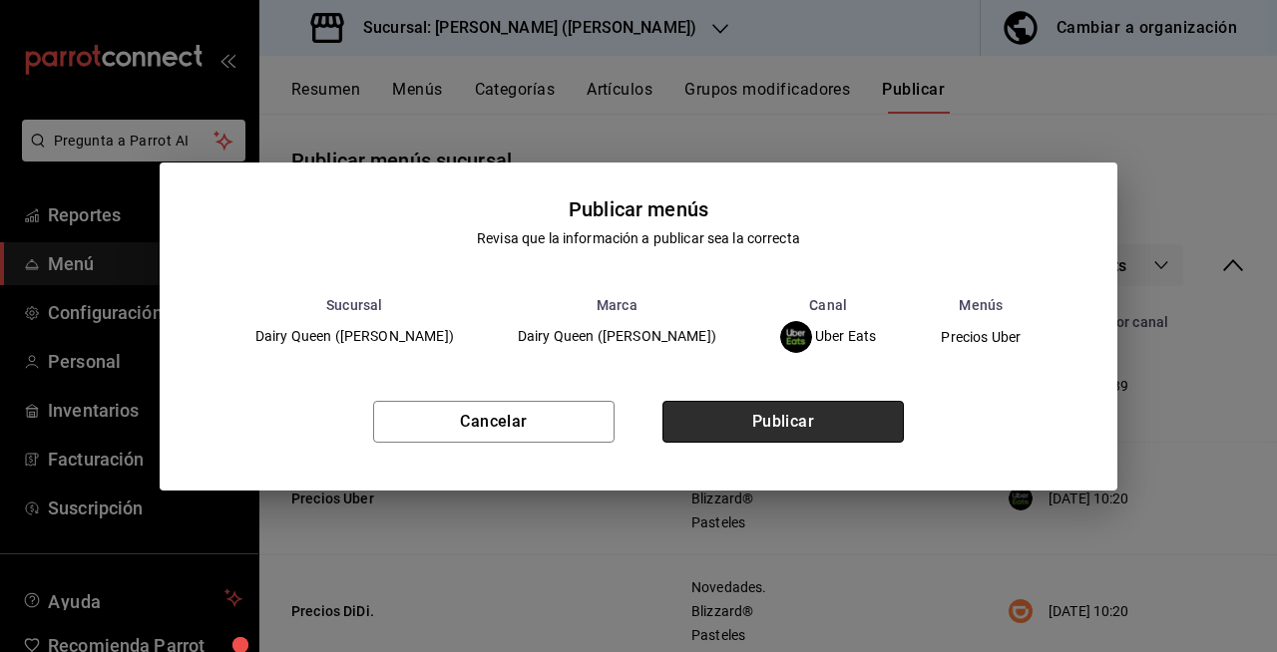
click at [865, 418] on button "Publicar" at bounding box center [782, 422] width 241 height 42
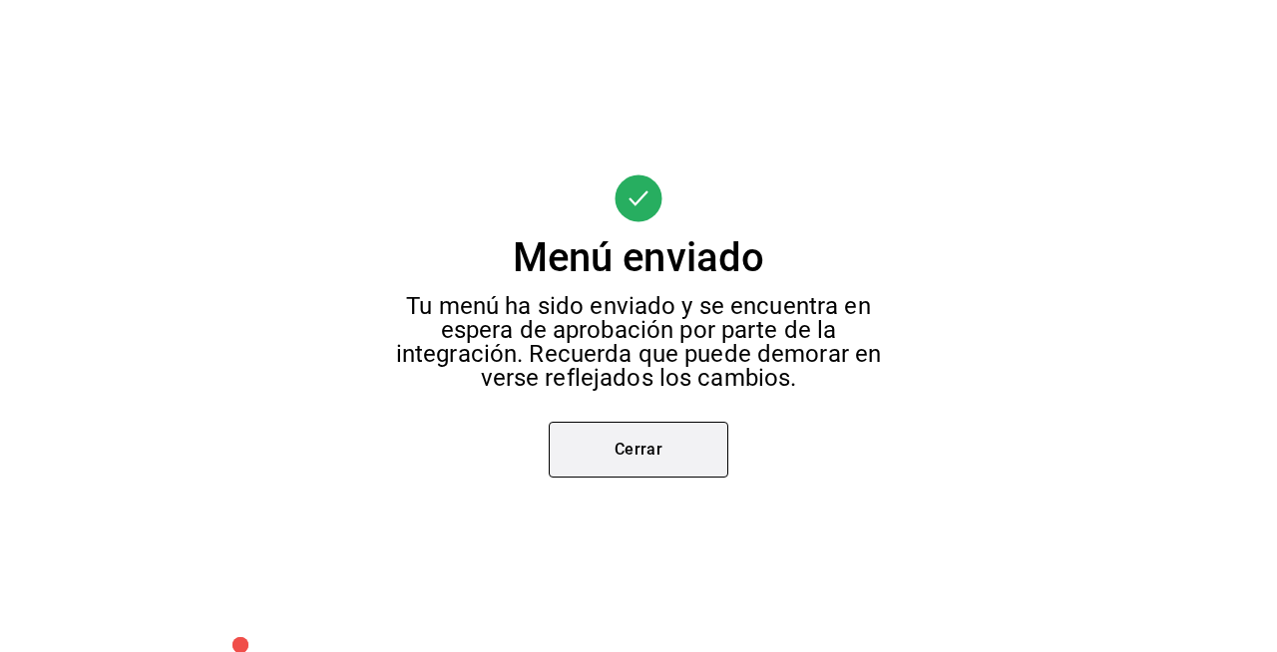
click at [690, 468] on button "Cerrar" at bounding box center [639, 450] width 180 height 56
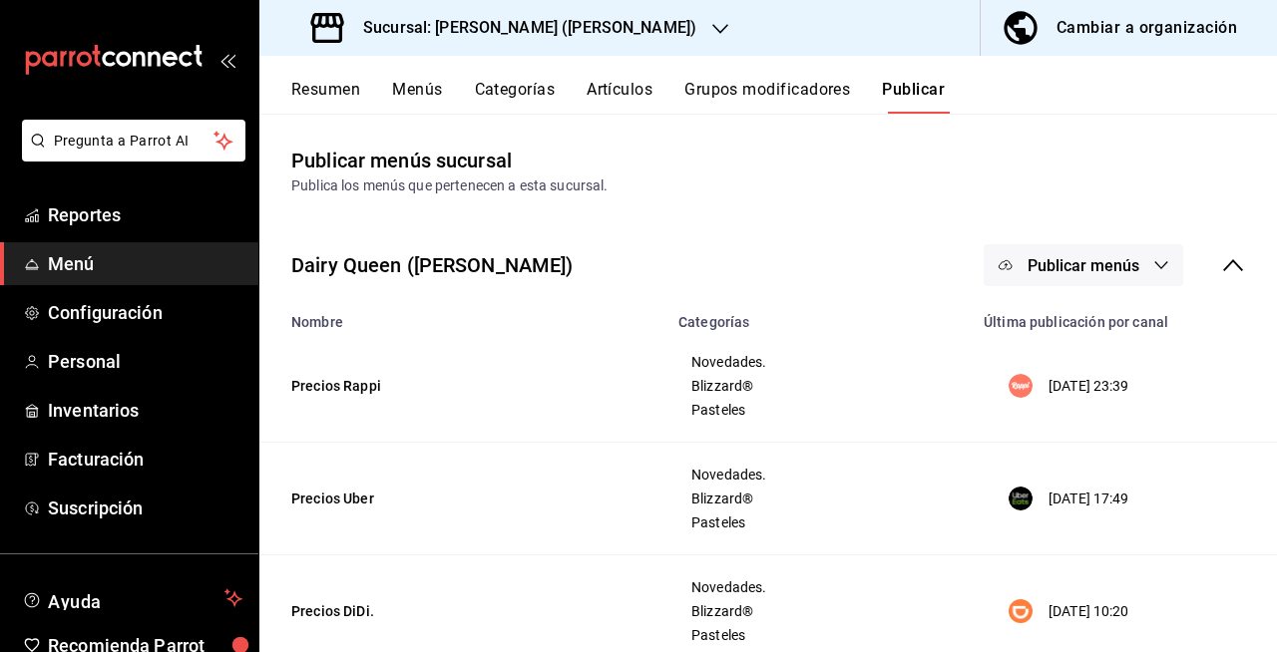
click at [1117, 263] on span "Publicar menús" at bounding box center [1084, 265] width 112 height 19
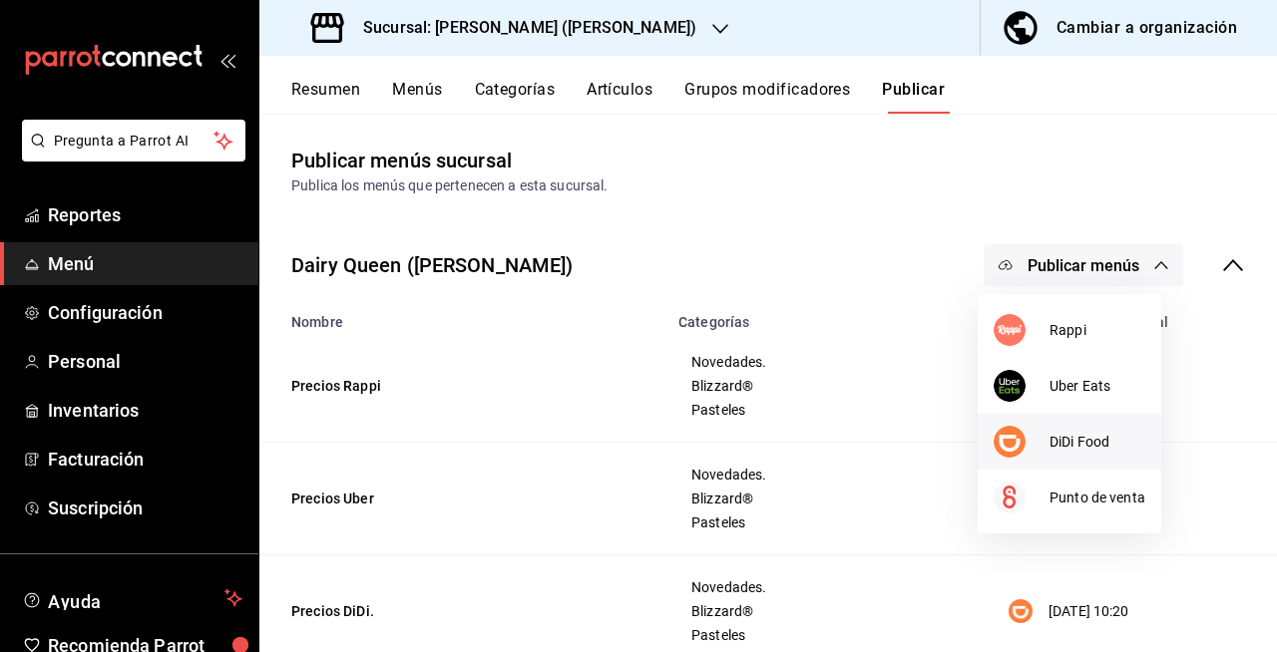
click at [1067, 438] on span "DiDi Food" at bounding box center [1097, 442] width 96 height 21
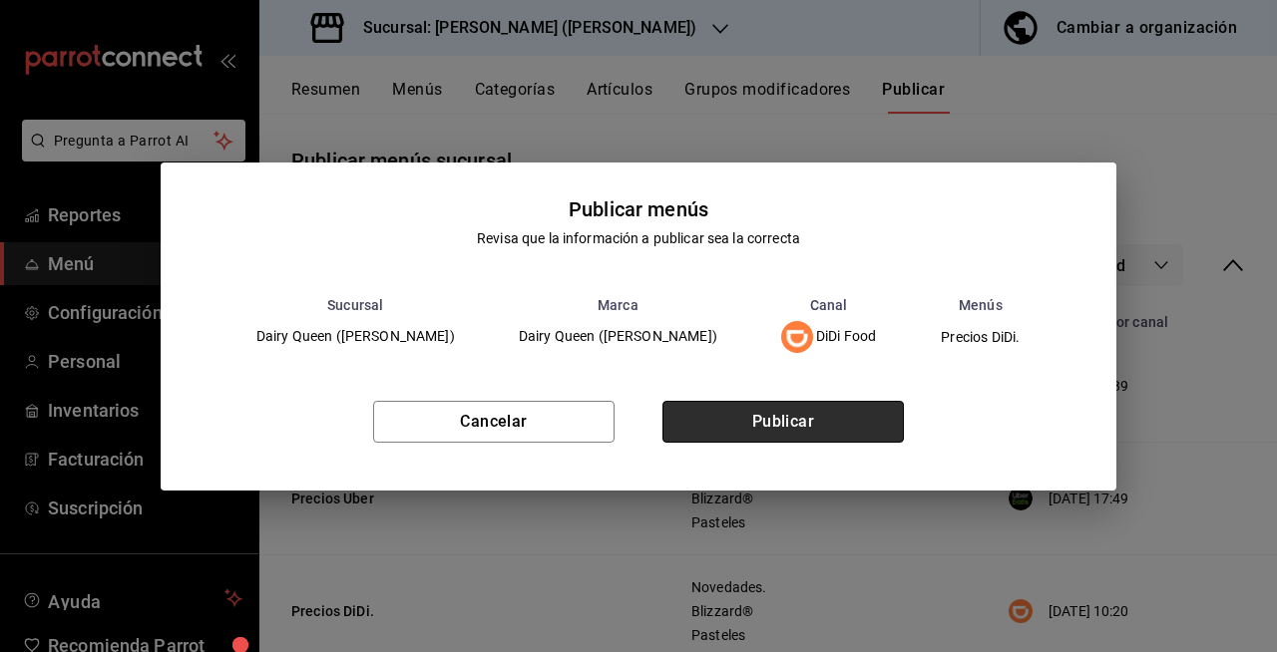
click at [842, 417] on button "Publicar" at bounding box center [782, 422] width 241 height 42
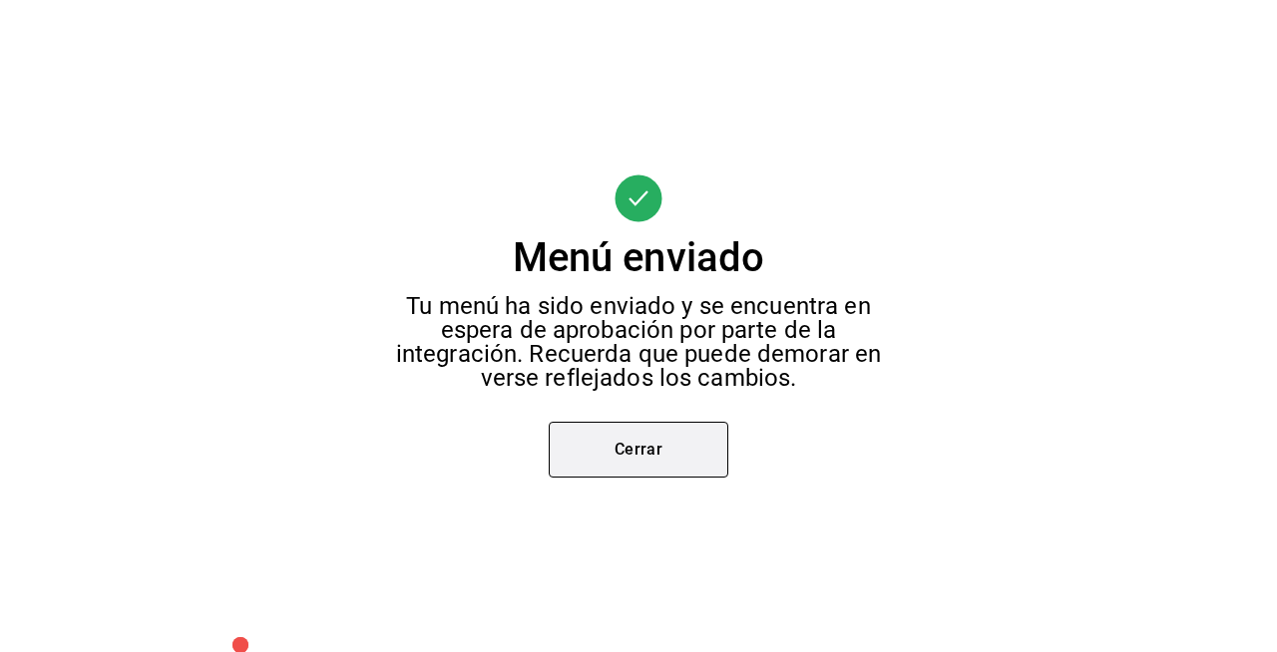
click at [660, 457] on button "Cerrar" at bounding box center [639, 450] width 180 height 56
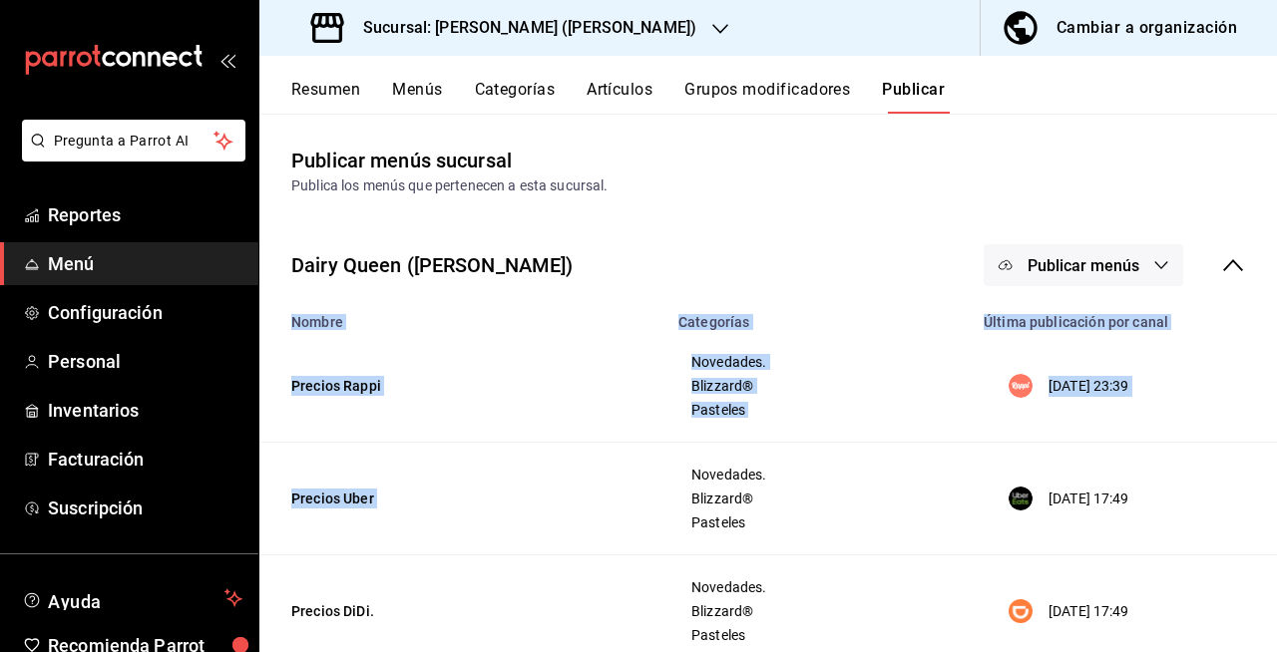
drag, startPoint x: 660, startPoint y: 457, endPoint x: 1192, endPoint y: 263, distance: 565.9
click at [1192, 263] on div "Dairy Queen ([PERSON_NAME]) Publicar menús Nombre Categorías Última publicación…" at bounding box center [768, 560] width 1018 height 696
click at [1123, 265] on span "Publicar menús" at bounding box center [1084, 265] width 112 height 19
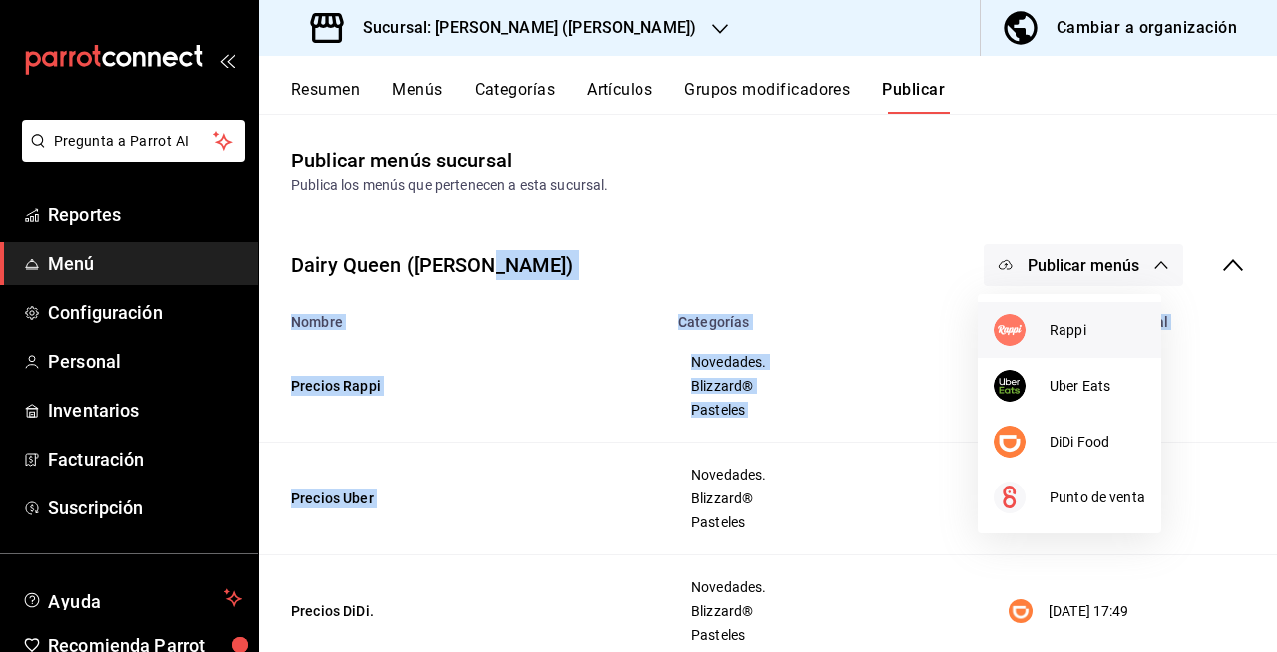
click at [1081, 313] on li "Rappi" at bounding box center [1070, 330] width 184 height 56
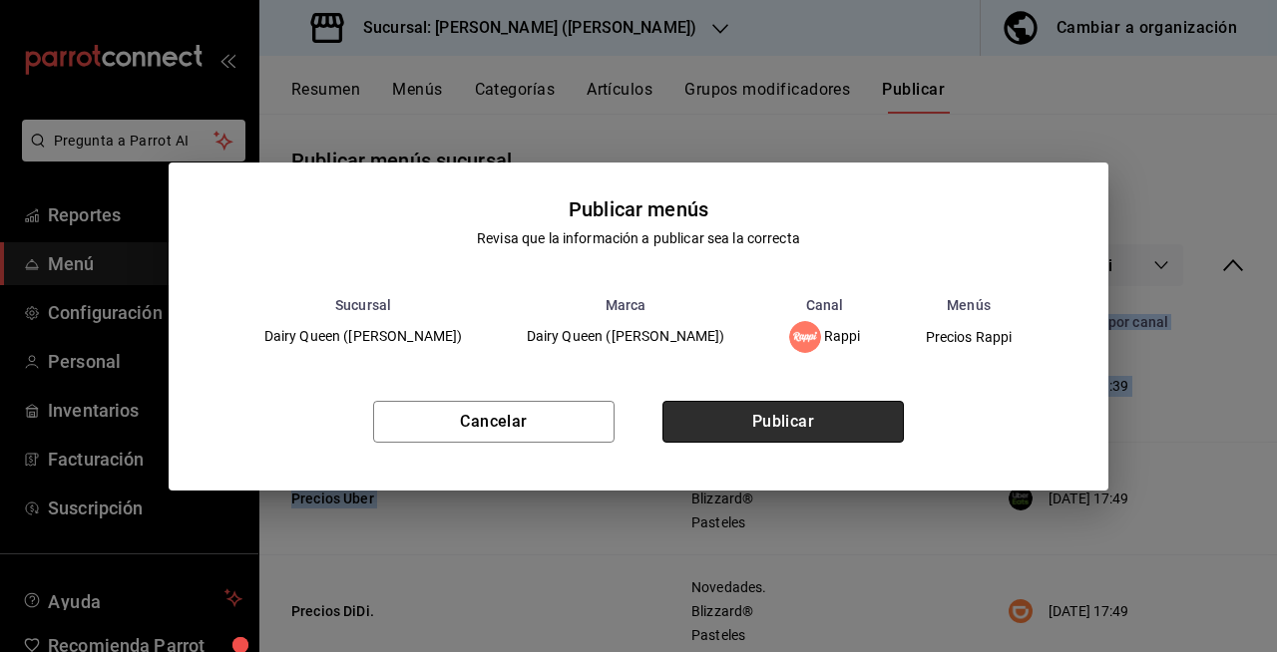
click at [864, 441] on button "Publicar" at bounding box center [782, 422] width 241 height 42
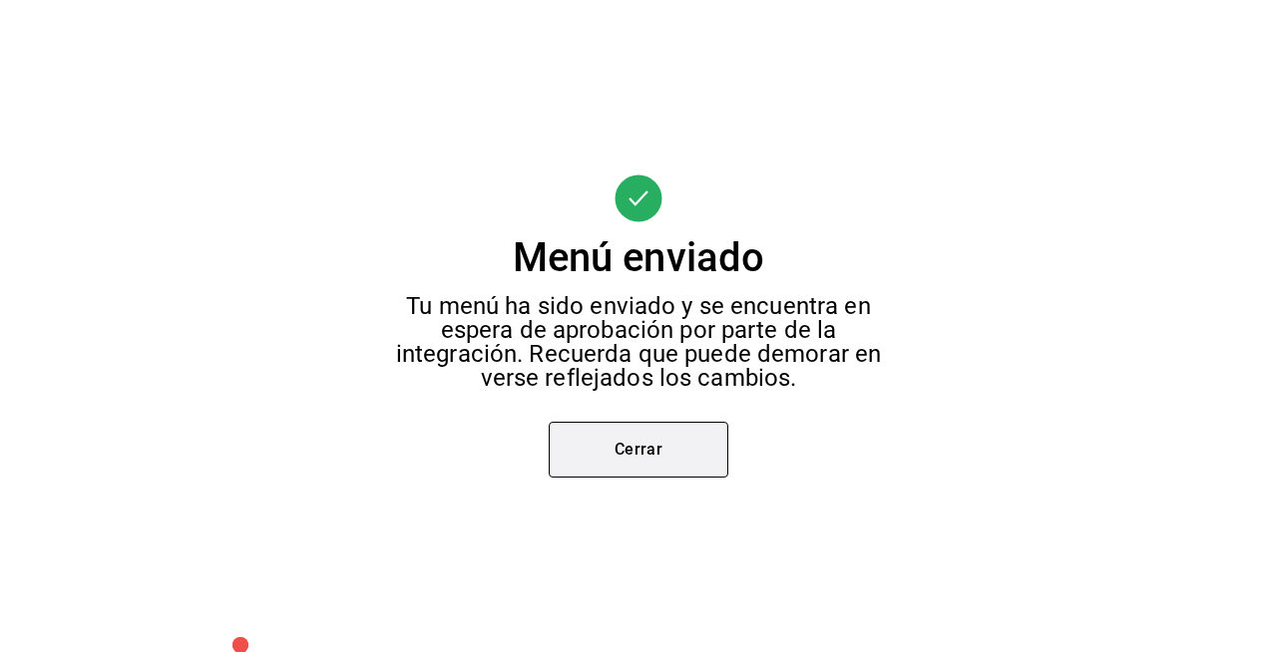
click at [685, 440] on button "Cerrar" at bounding box center [639, 450] width 180 height 56
